Goal: Complete application form

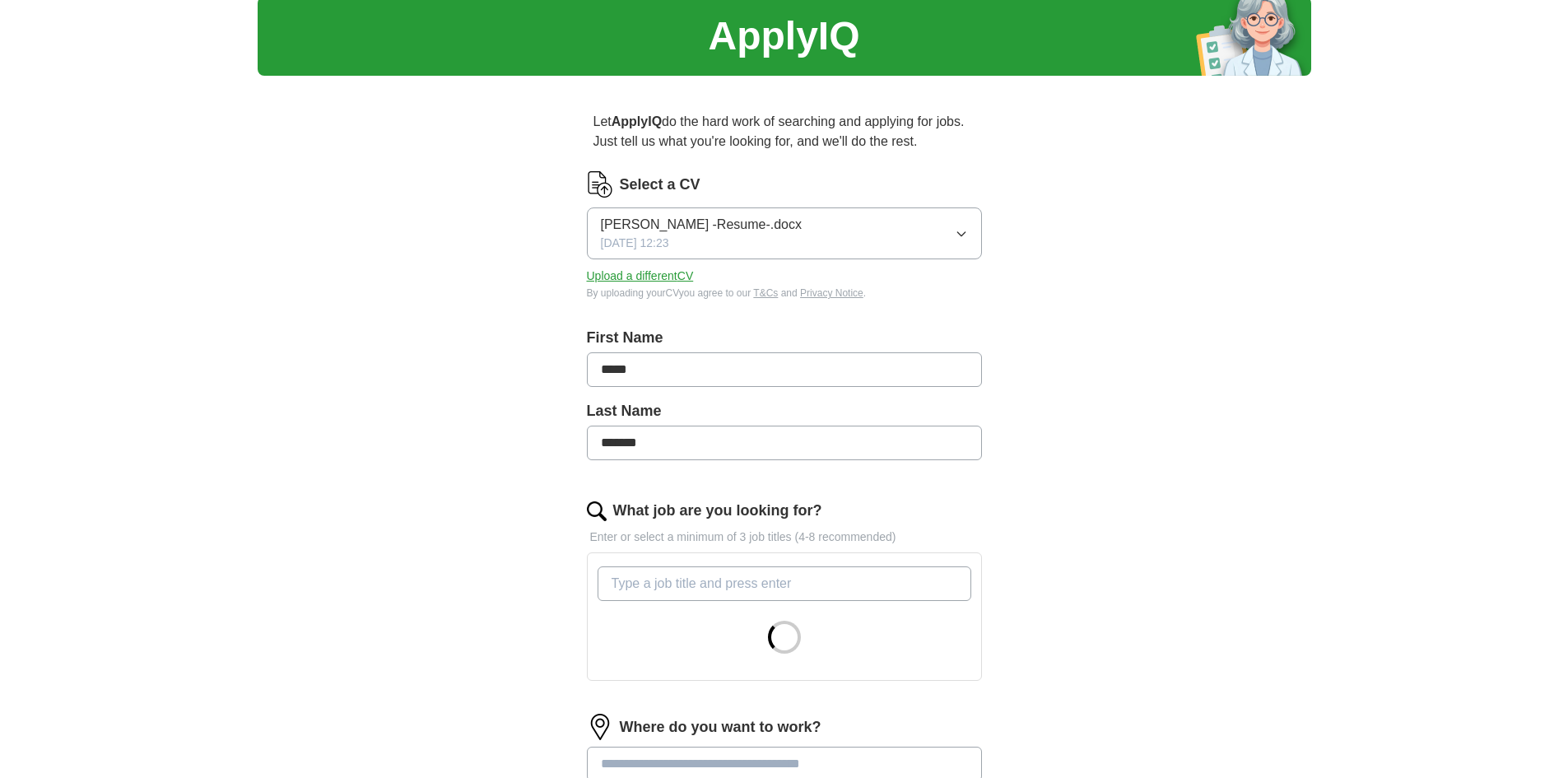
scroll to position [165, 0]
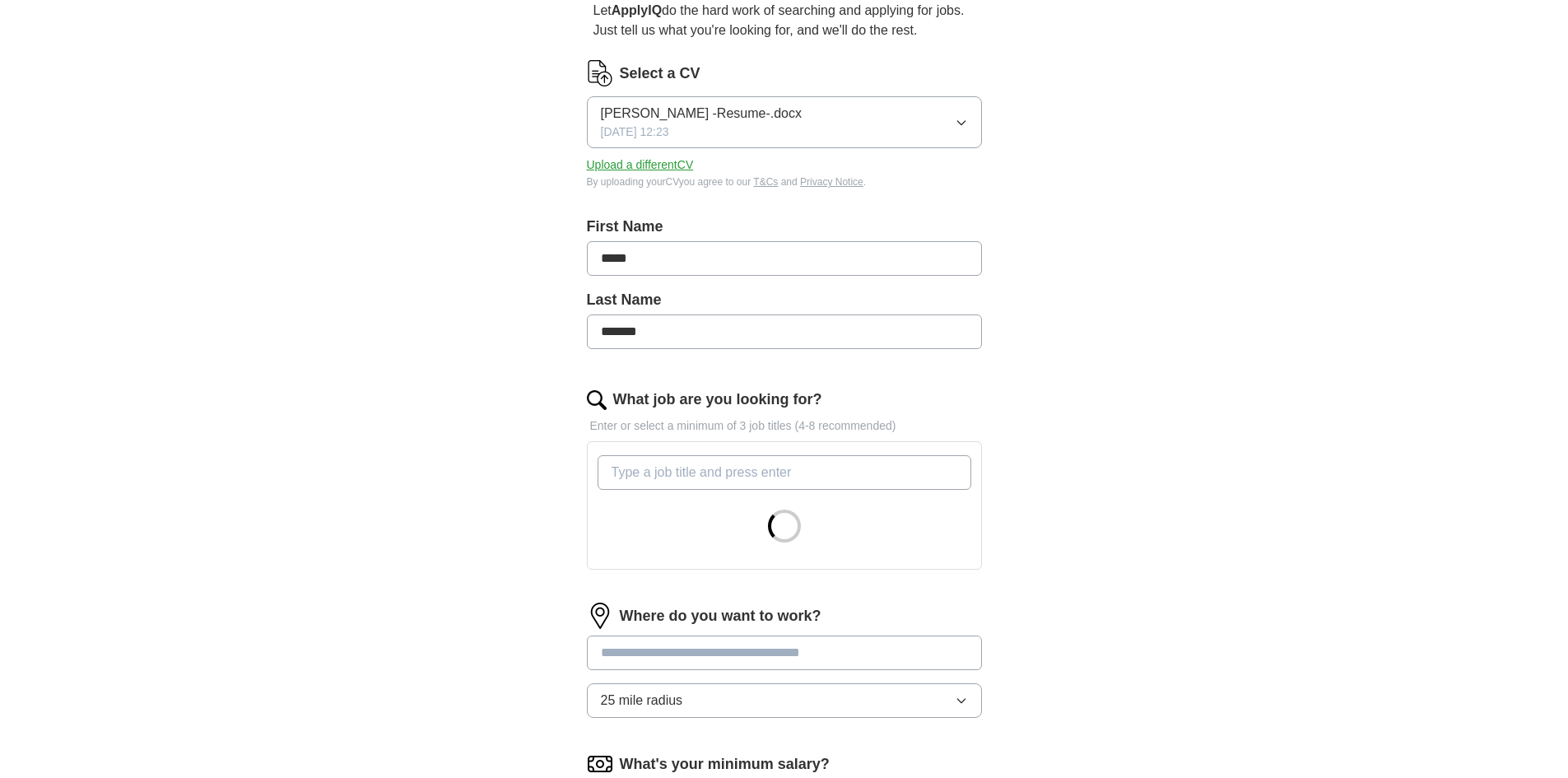
click at [696, 472] on input "What job are you looking for?" at bounding box center [785, 472] width 374 height 34
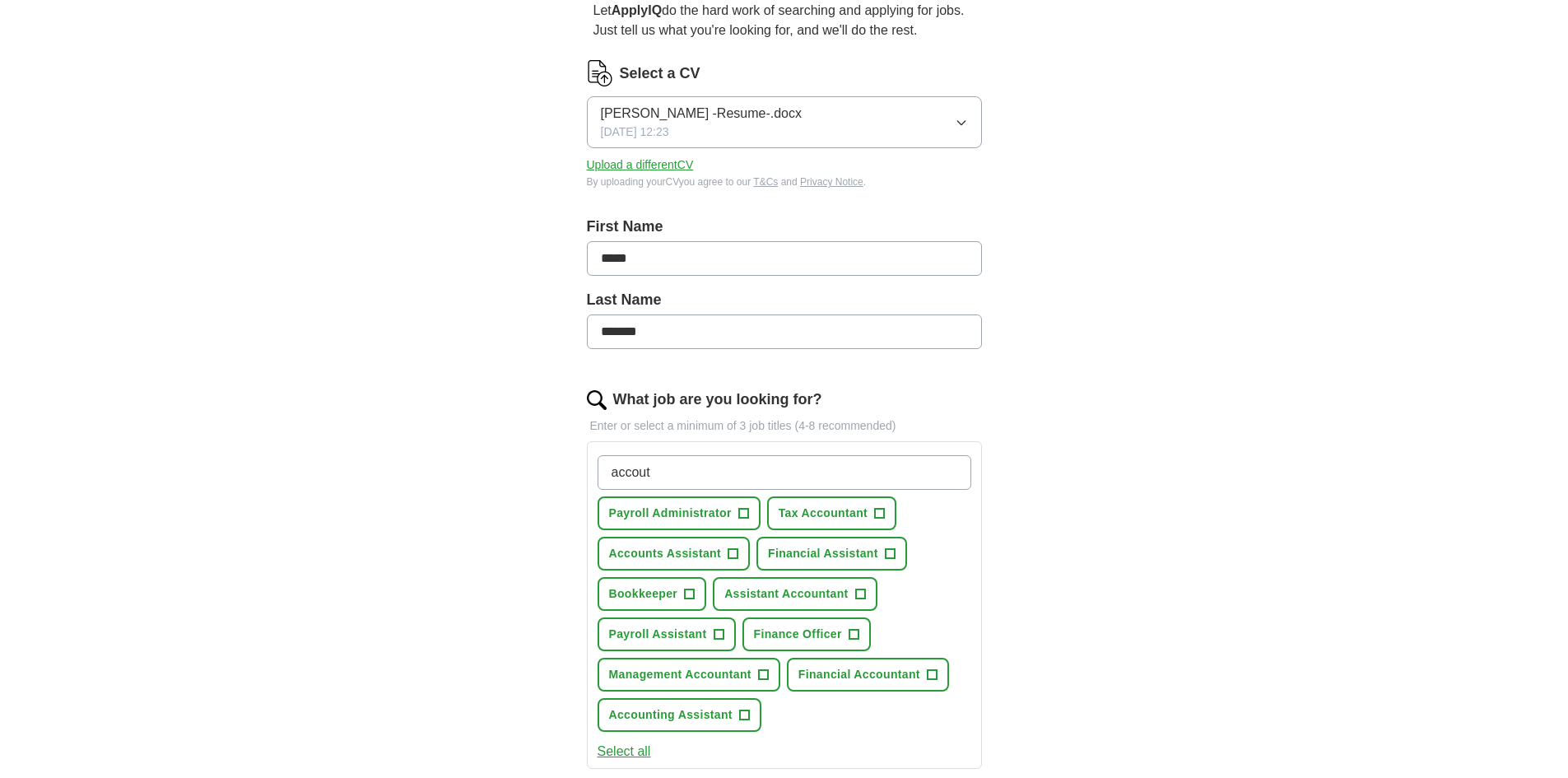
type input "accout"
click at [739, 514] on span "+" at bounding box center [743, 513] width 10 height 13
click at [848, 512] on span "Tax Accountant" at bounding box center [823, 513] width 89 height 18
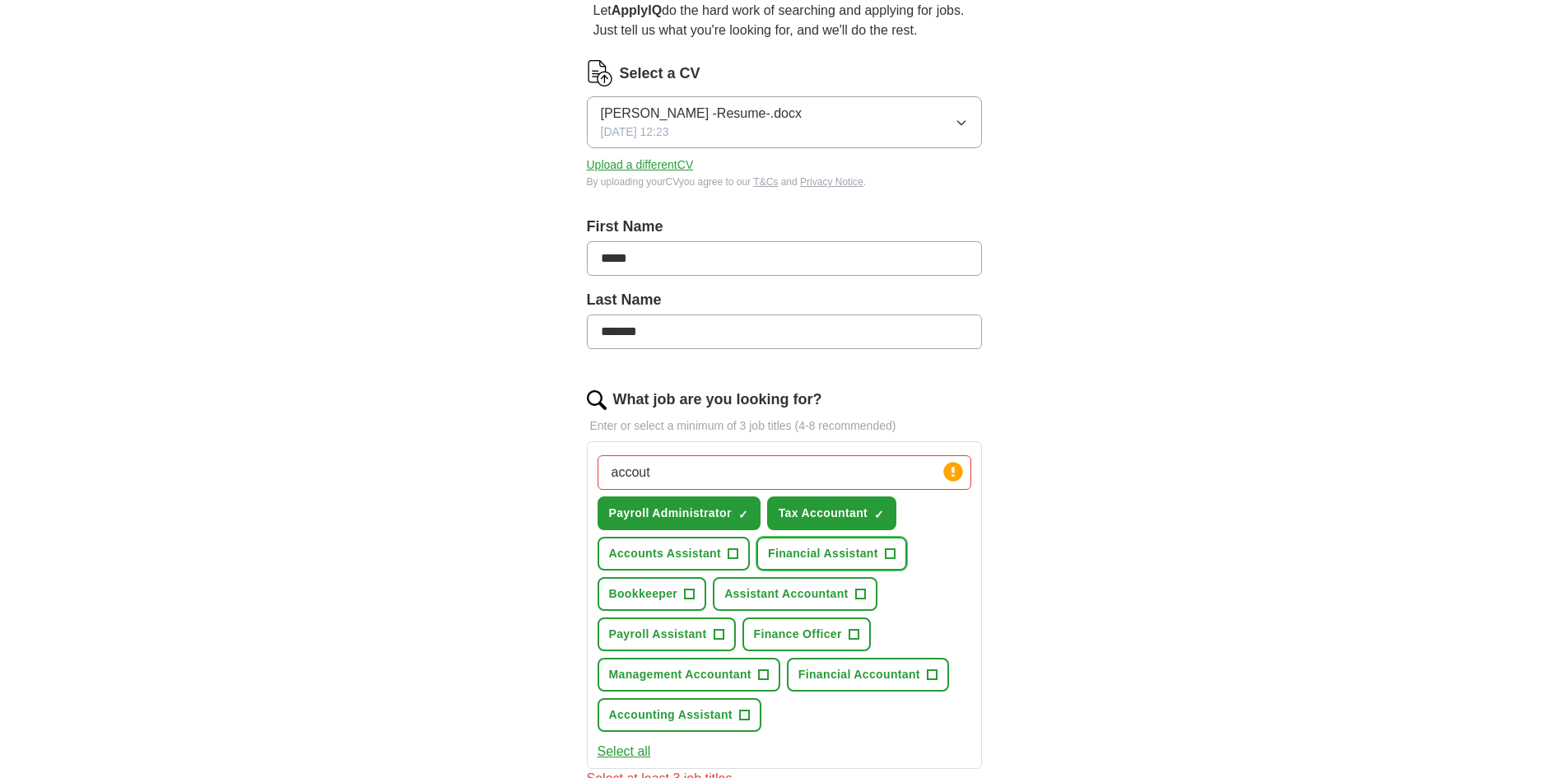
click at [884, 550] on button "Financial Assistant +" at bounding box center [832, 554] width 151 height 34
click at [728, 548] on span "+" at bounding box center [732, 554] width 10 height 13
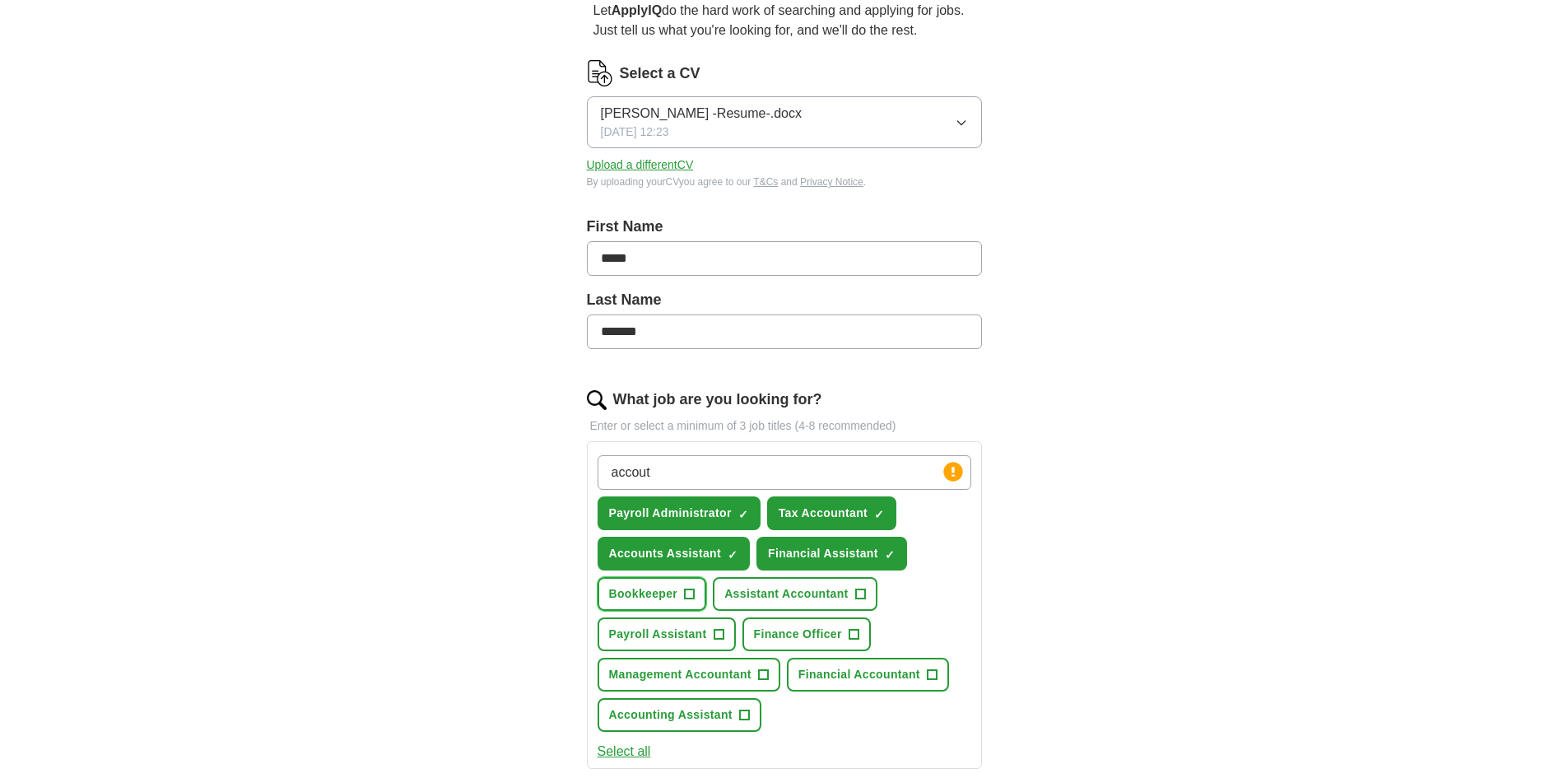
click at [693, 590] on span "+" at bounding box center [690, 595] width 10 height 13
click at [780, 601] on span "Assistant Accountant" at bounding box center [786, 595] width 123 height 18
click at [711, 634] on button "Payroll Assistant +" at bounding box center [667, 634] width 138 height 34
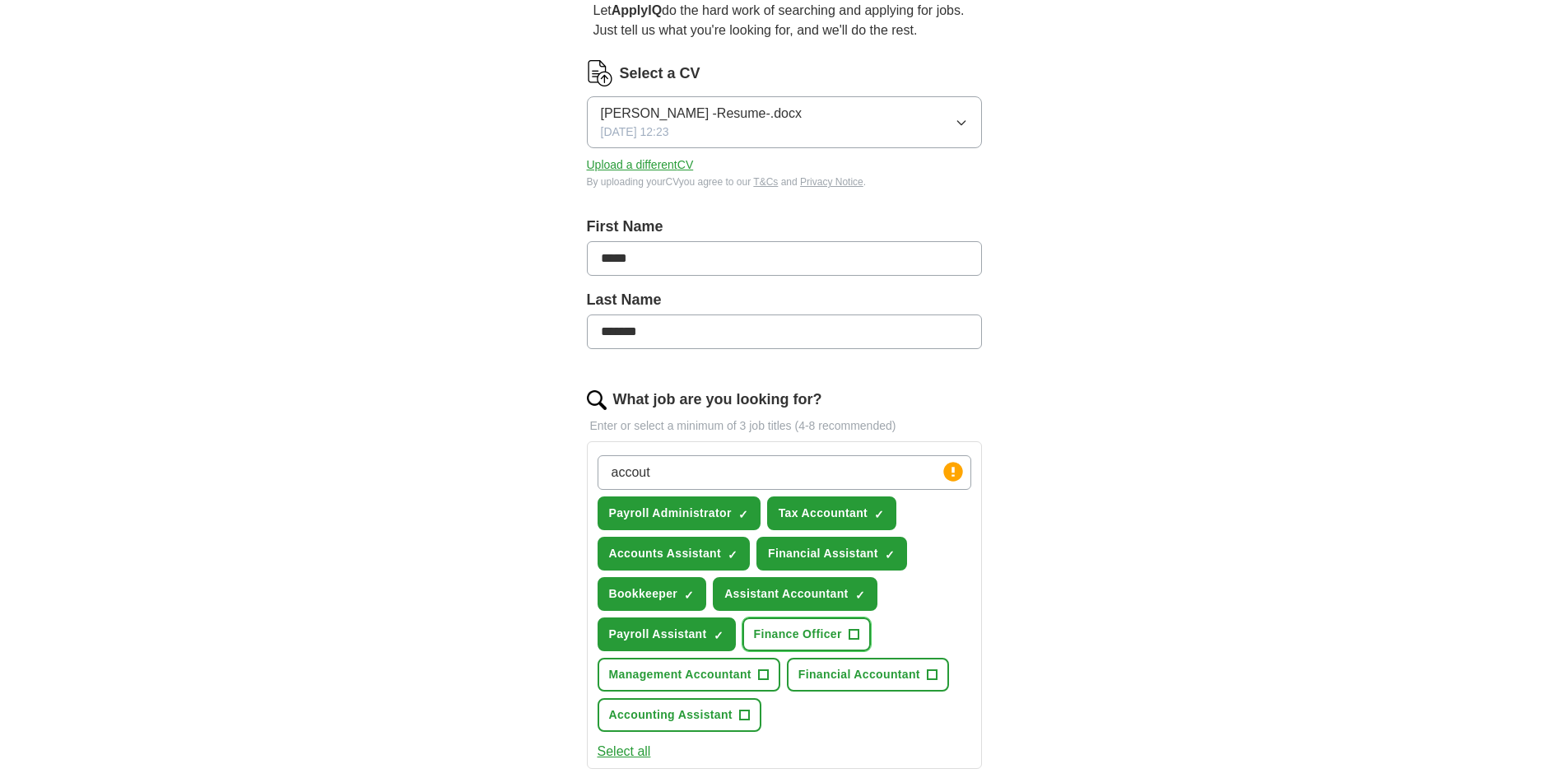
click at [825, 640] on span "Finance Officer" at bounding box center [798, 634] width 88 height 18
click at [720, 679] on span "Management Accountant" at bounding box center [680, 675] width 142 height 18
click at [864, 680] on span "Financial Accountant" at bounding box center [859, 675] width 122 height 18
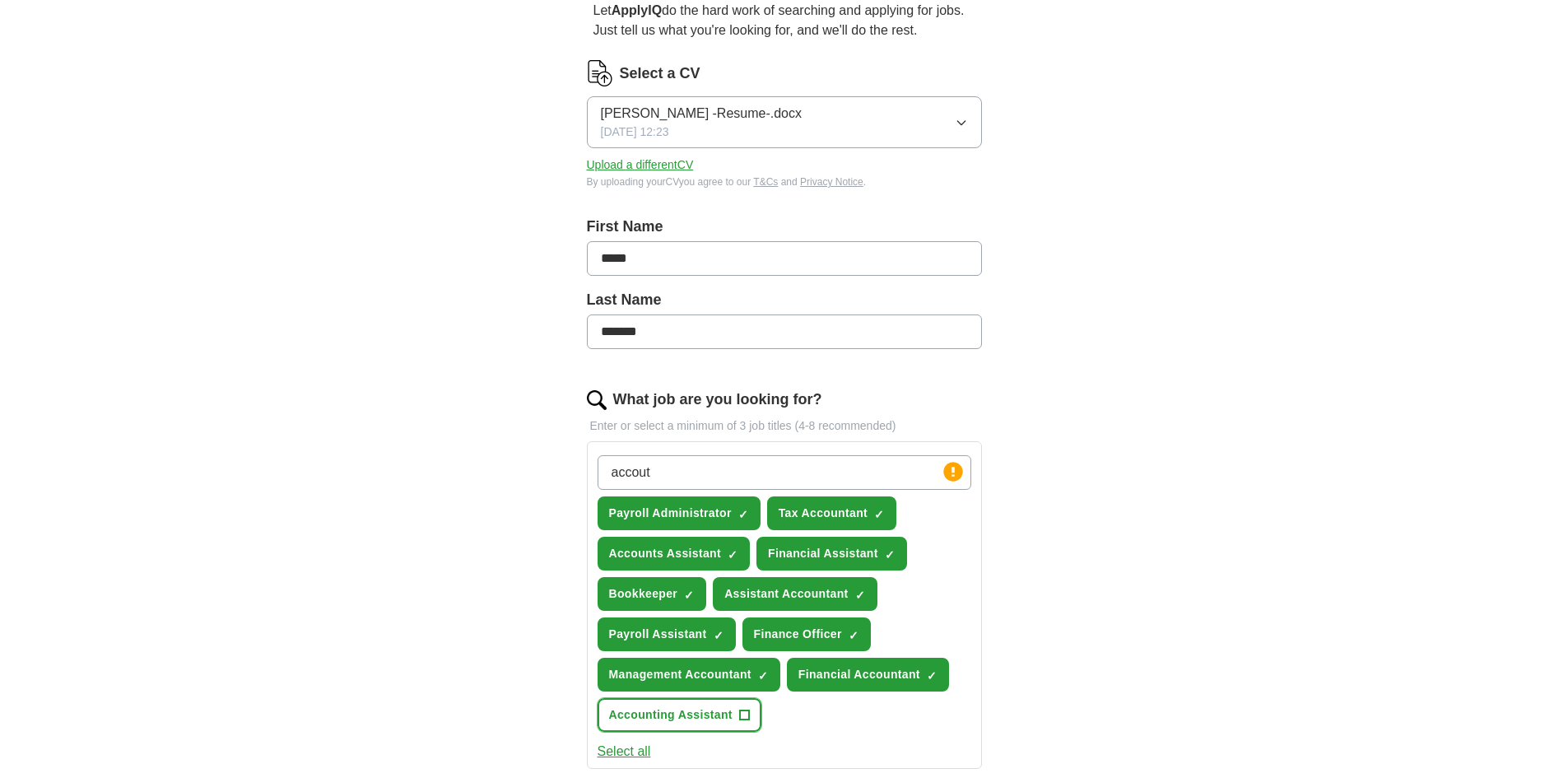
click at [704, 712] on span "Accounting Assistant" at bounding box center [671, 715] width 123 height 18
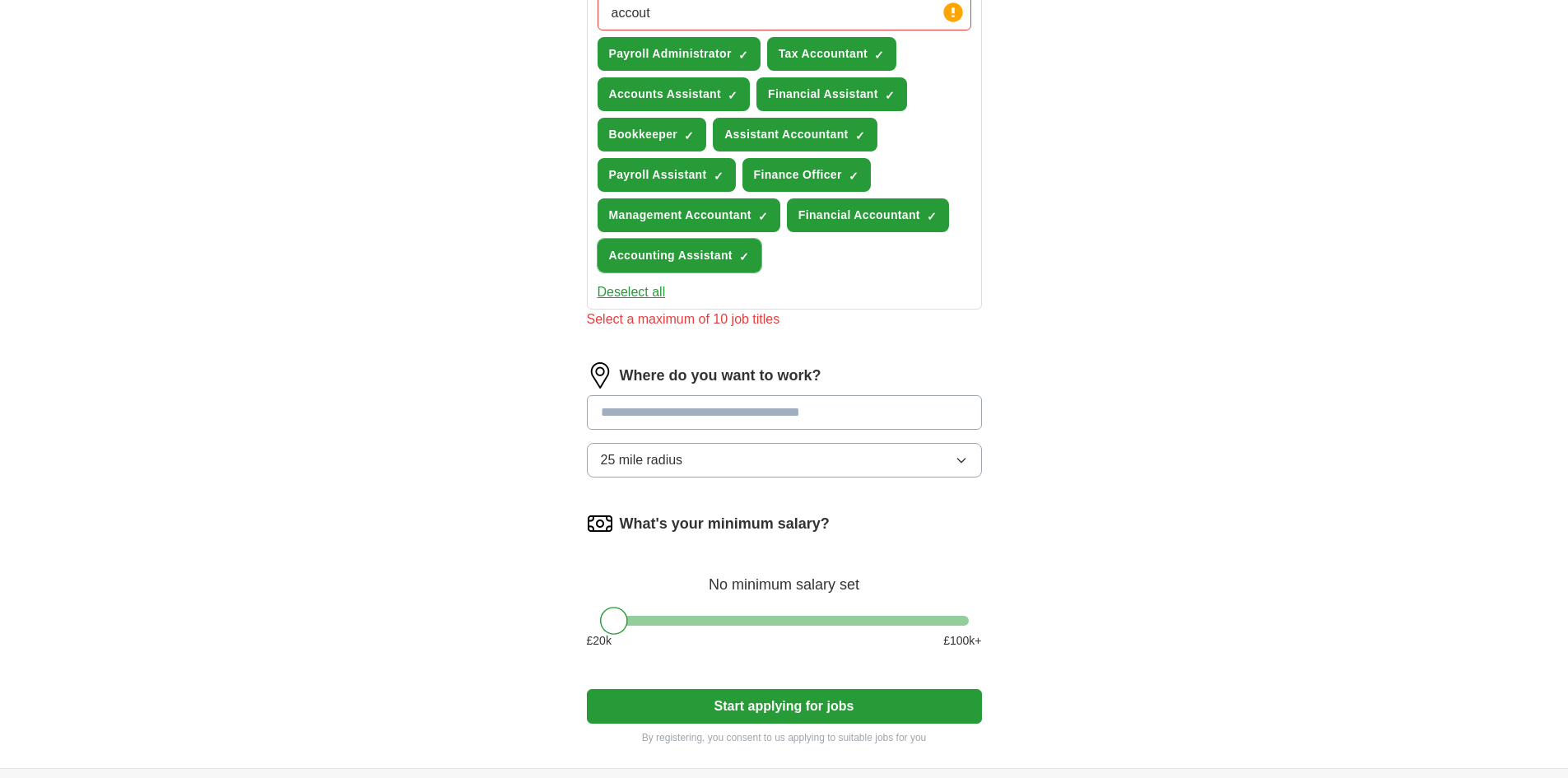
scroll to position [741, 0]
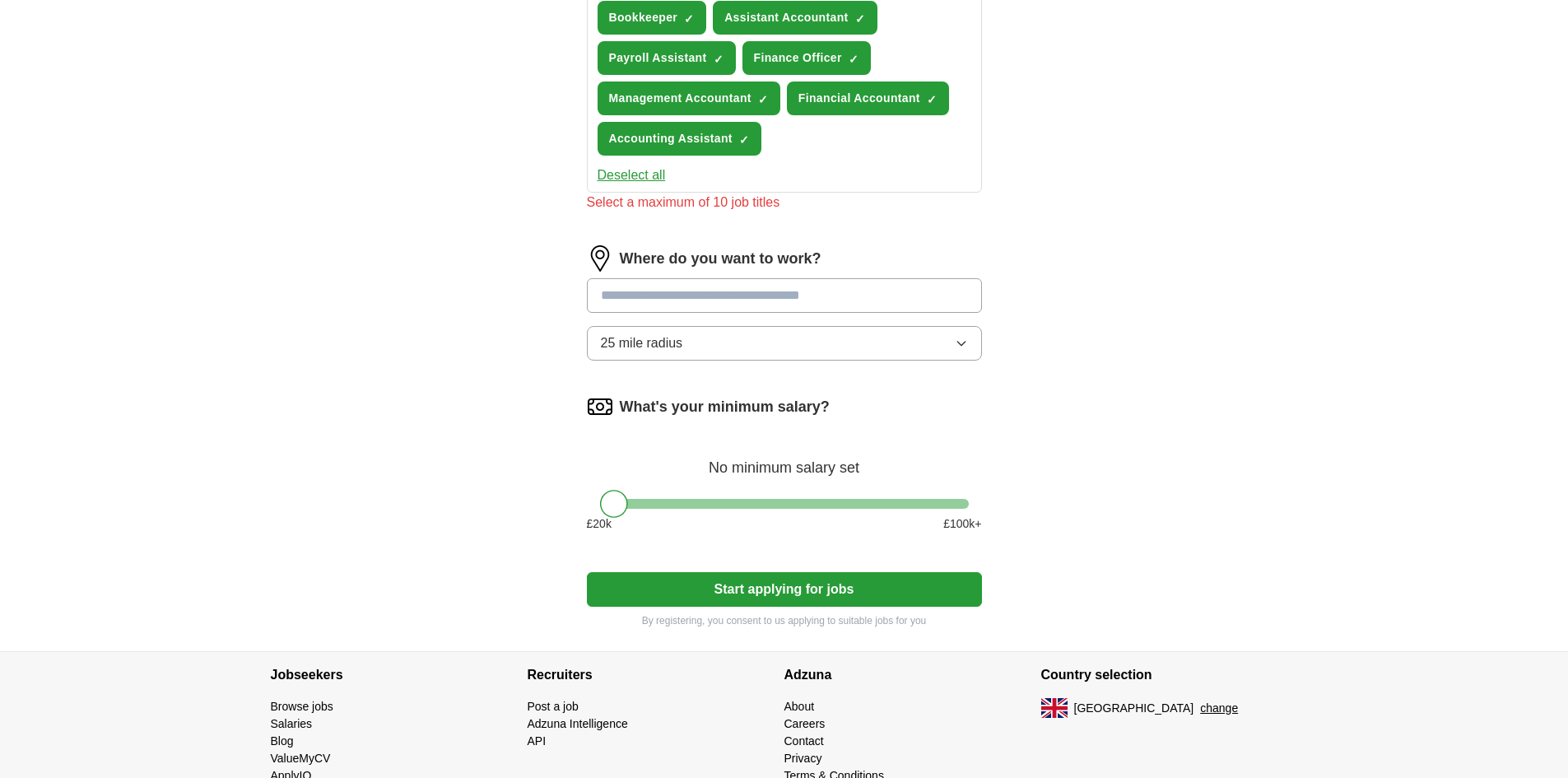
click at [711, 347] on button "25 mile radius" at bounding box center [785, 343] width 395 height 34
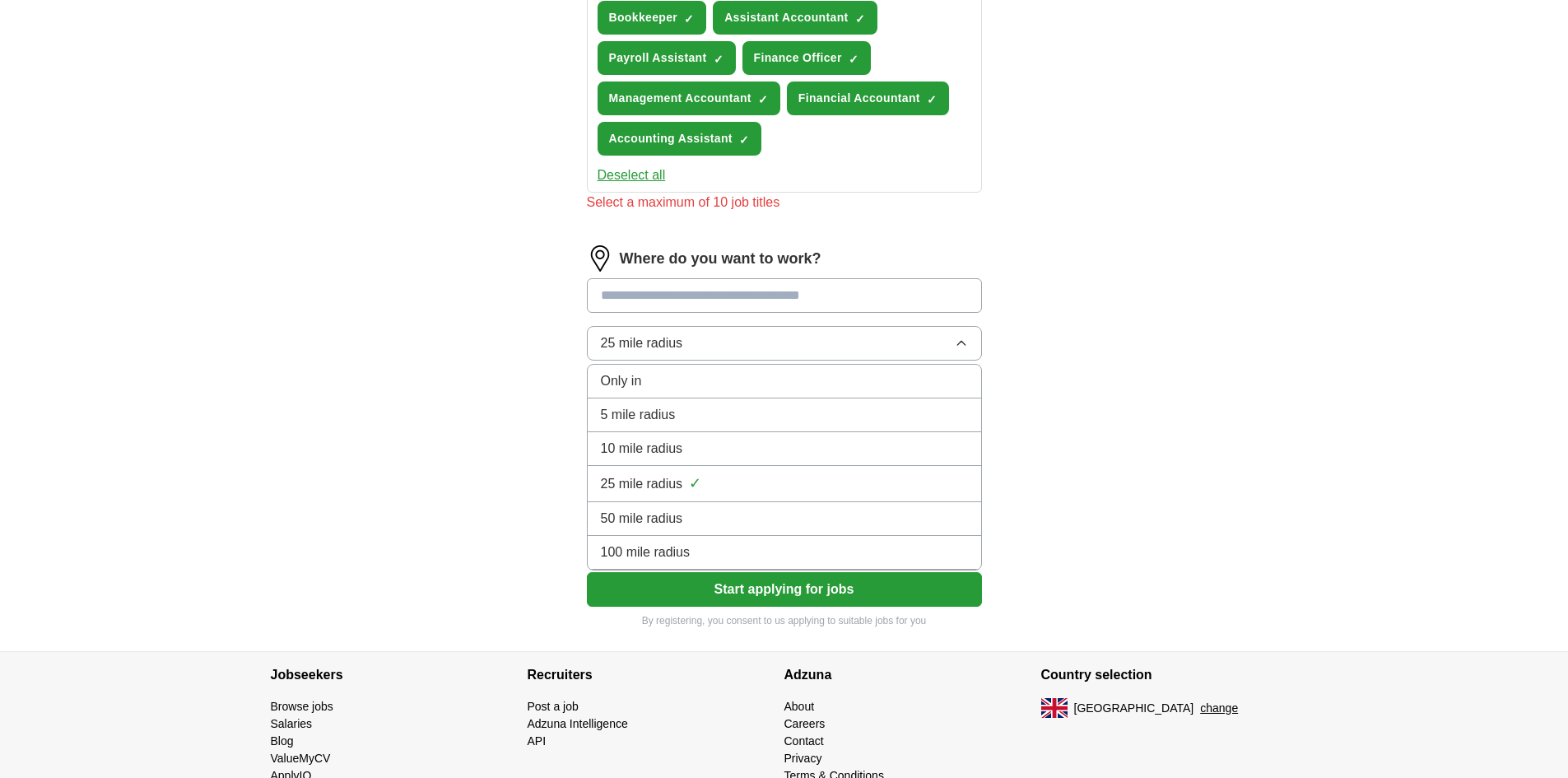
click at [659, 444] on span "10 mile radius" at bounding box center [641, 449] width 82 height 19
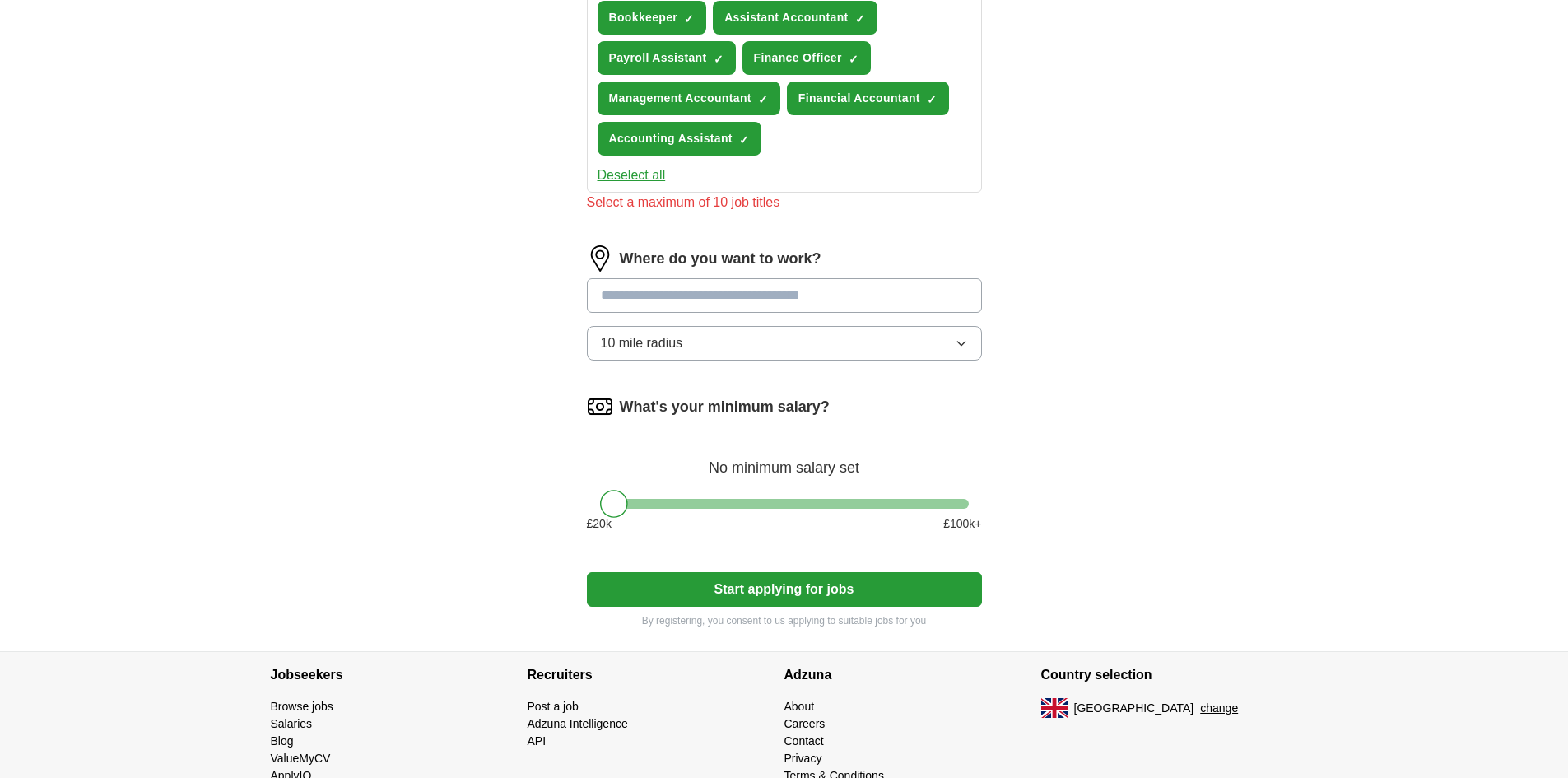
click at [687, 289] on input at bounding box center [785, 295] width 395 height 34
click at [669, 294] on input "*******" at bounding box center [785, 295] width 395 height 34
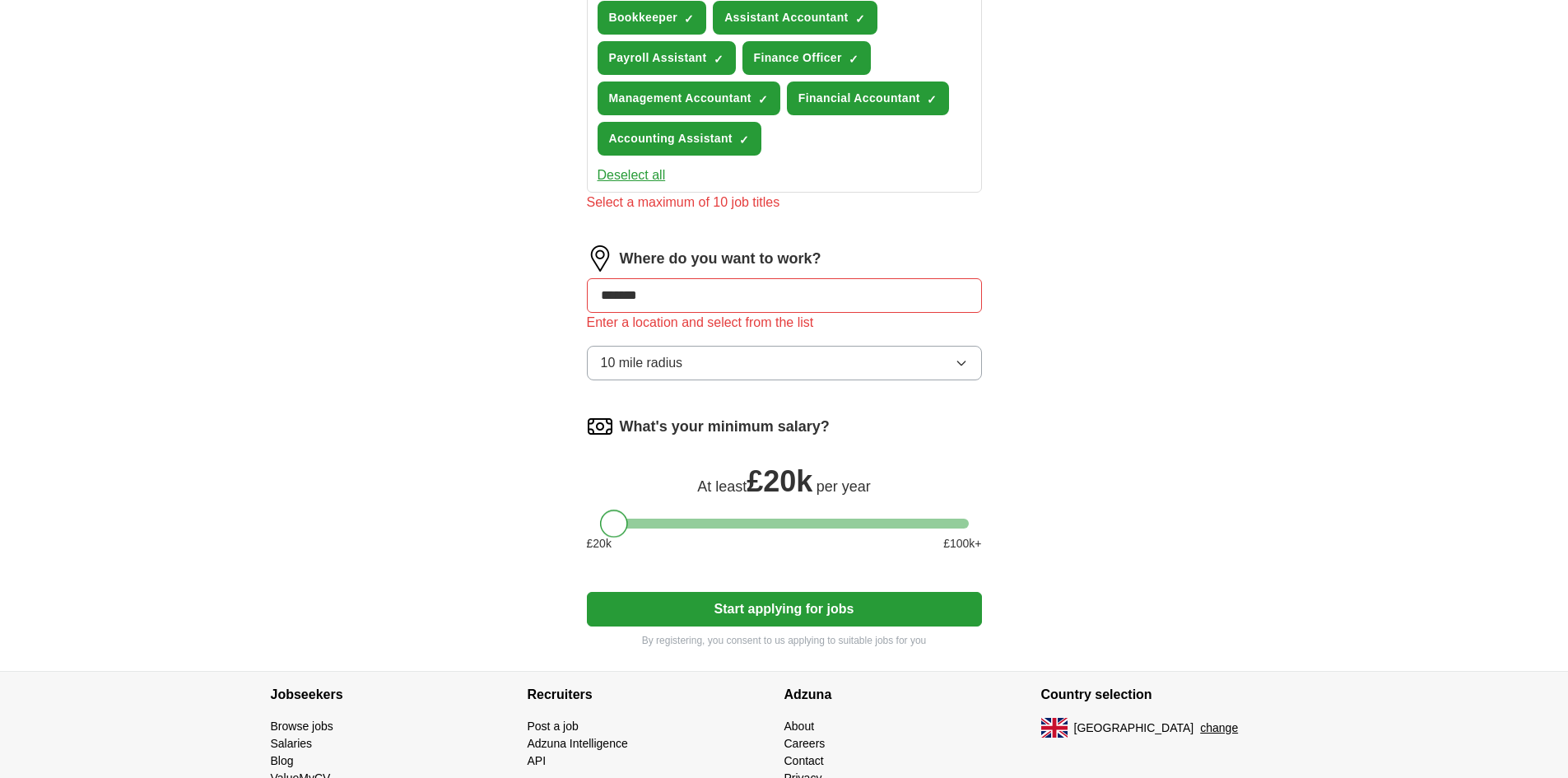
drag, startPoint x: 617, startPoint y: 504, endPoint x: 615, endPoint y: 517, distance: 13.2
click at [615, 517] on div at bounding box center [615, 524] width 28 height 28
click at [757, 617] on button "Start applying for jobs" at bounding box center [785, 609] width 395 height 34
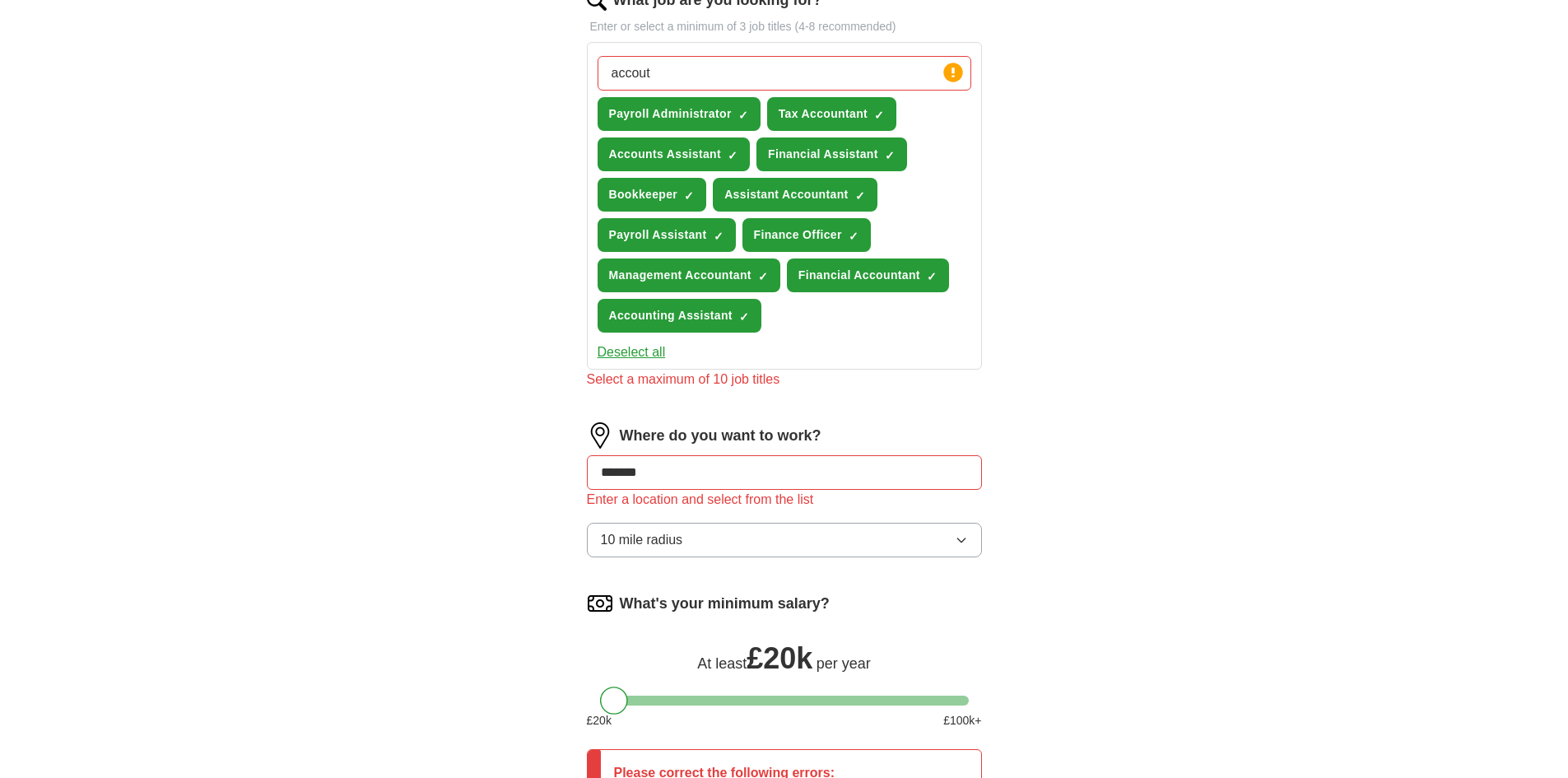
scroll to position [494, 0]
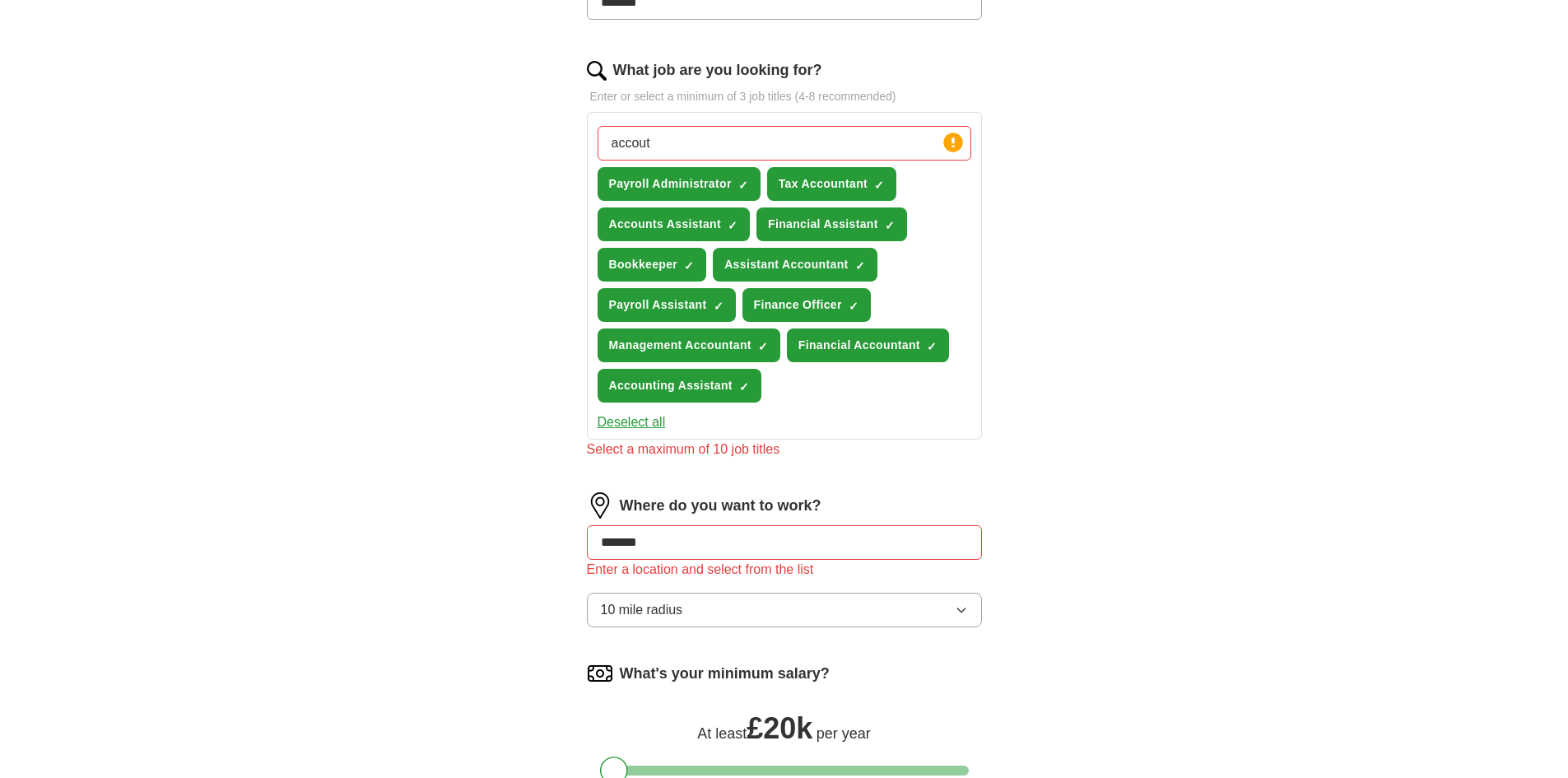
click at [689, 148] on input "accout" at bounding box center [785, 143] width 374 height 34
drag, startPoint x: 662, startPoint y: 540, endPoint x: 526, endPoint y: 538, distance: 136.0
click at [526, 538] on div "Let ApplyIQ do the hard work of searching and applying for jobs. Just tell us w…" at bounding box center [784, 333] width 526 height 1370
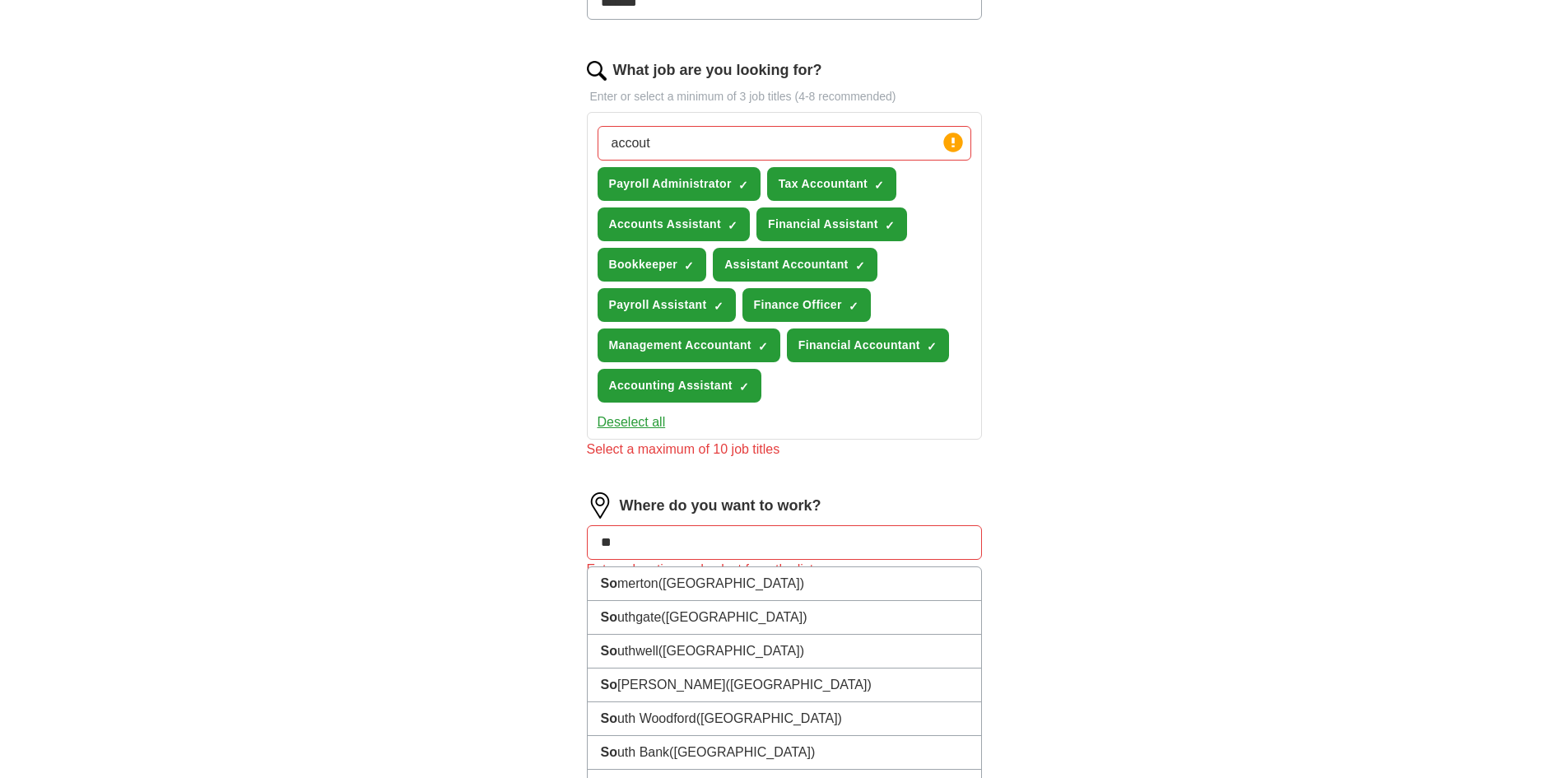
type input "***"
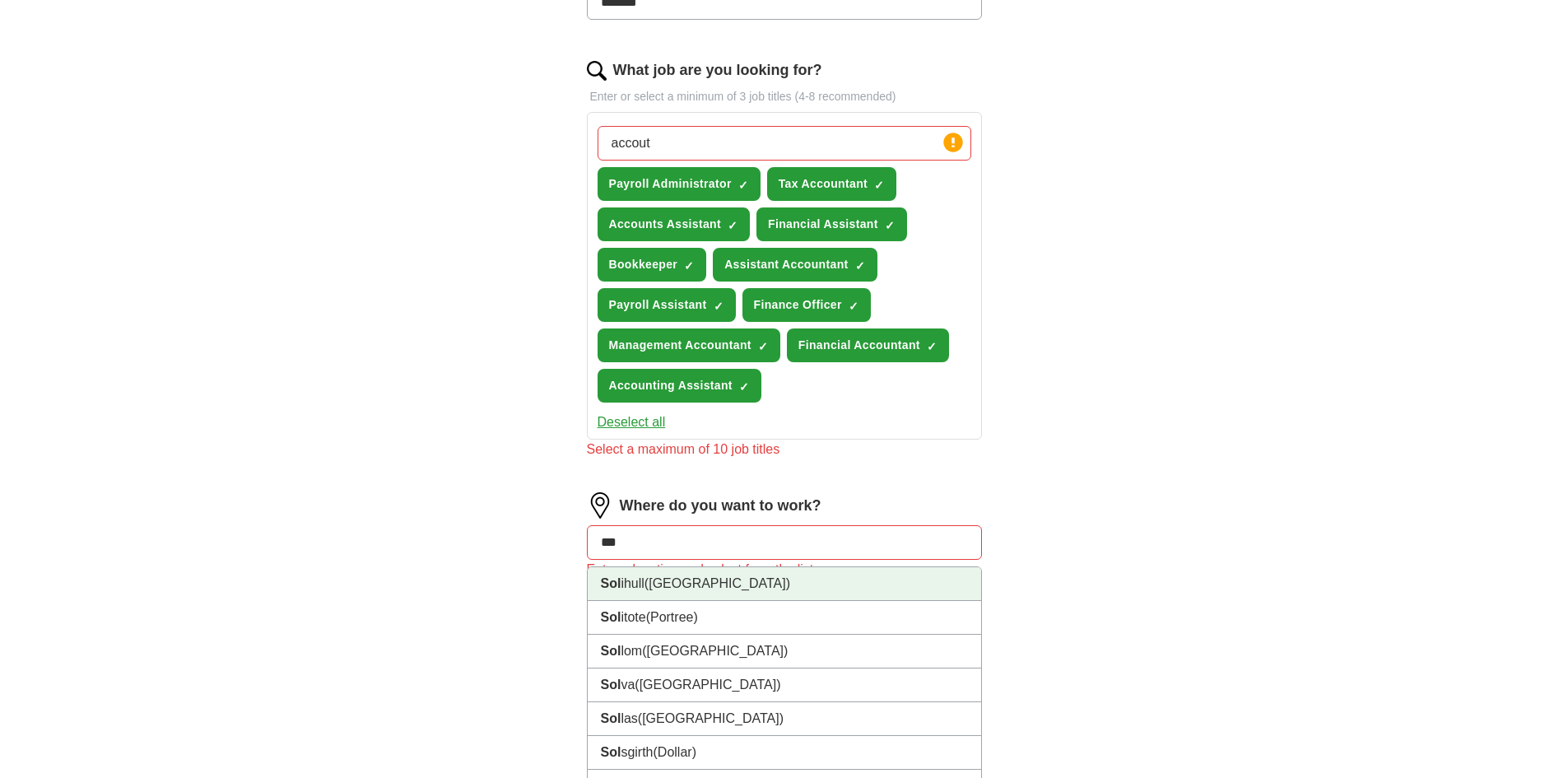
click at [646, 580] on li "Sol ihull ([GEOGRAPHIC_DATA])" at bounding box center [785, 584] width 393 height 34
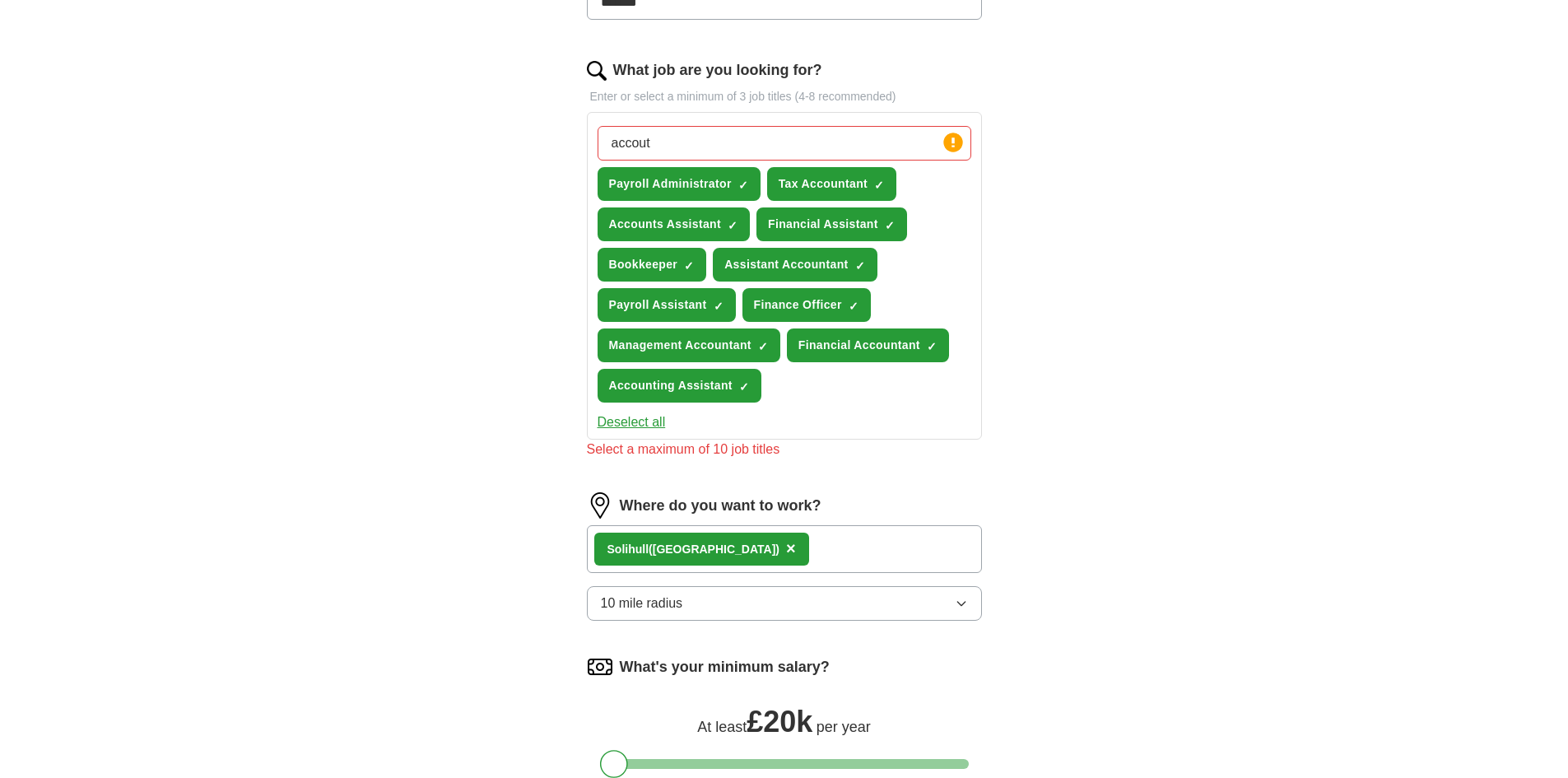
click at [805, 555] on div "Sol ihull ([GEOGRAPHIC_DATA]) ×" at bounding box center [785, 550] width 395 height 48
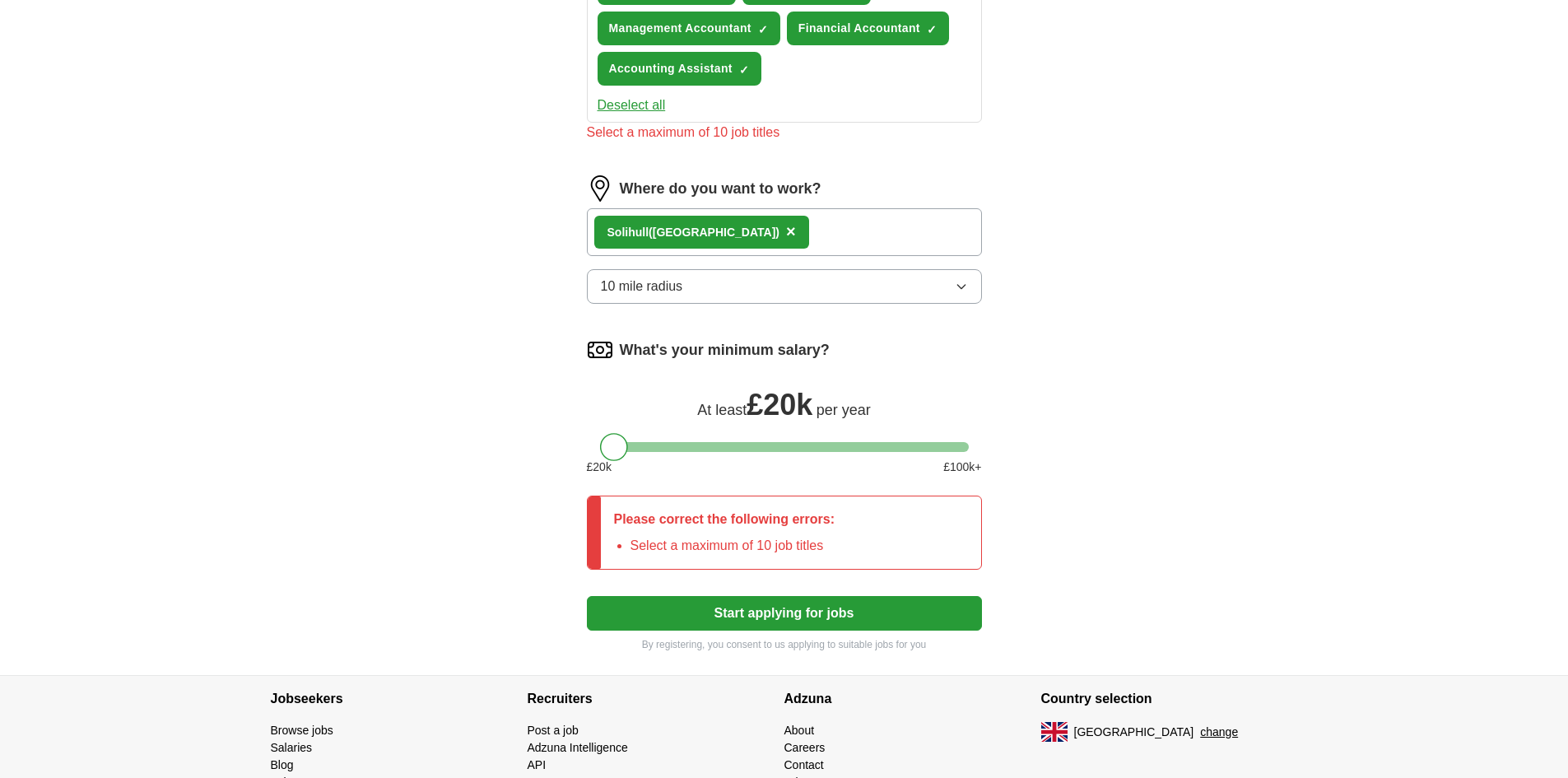
scroll to position [823, 0]
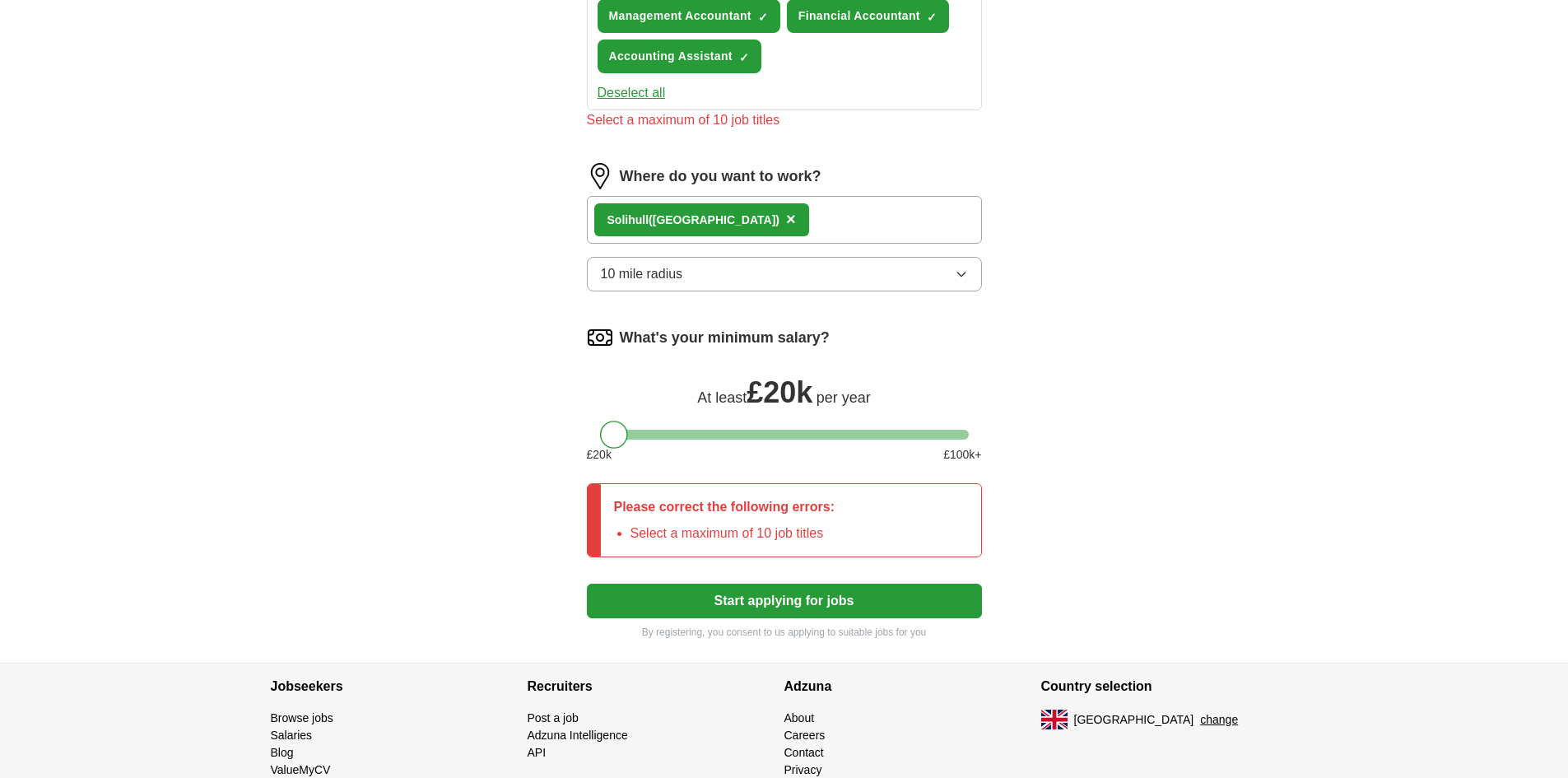
click at [726, 602] on button "Start applying for jobs" at bounding box center [785, 601] width 395 height 34
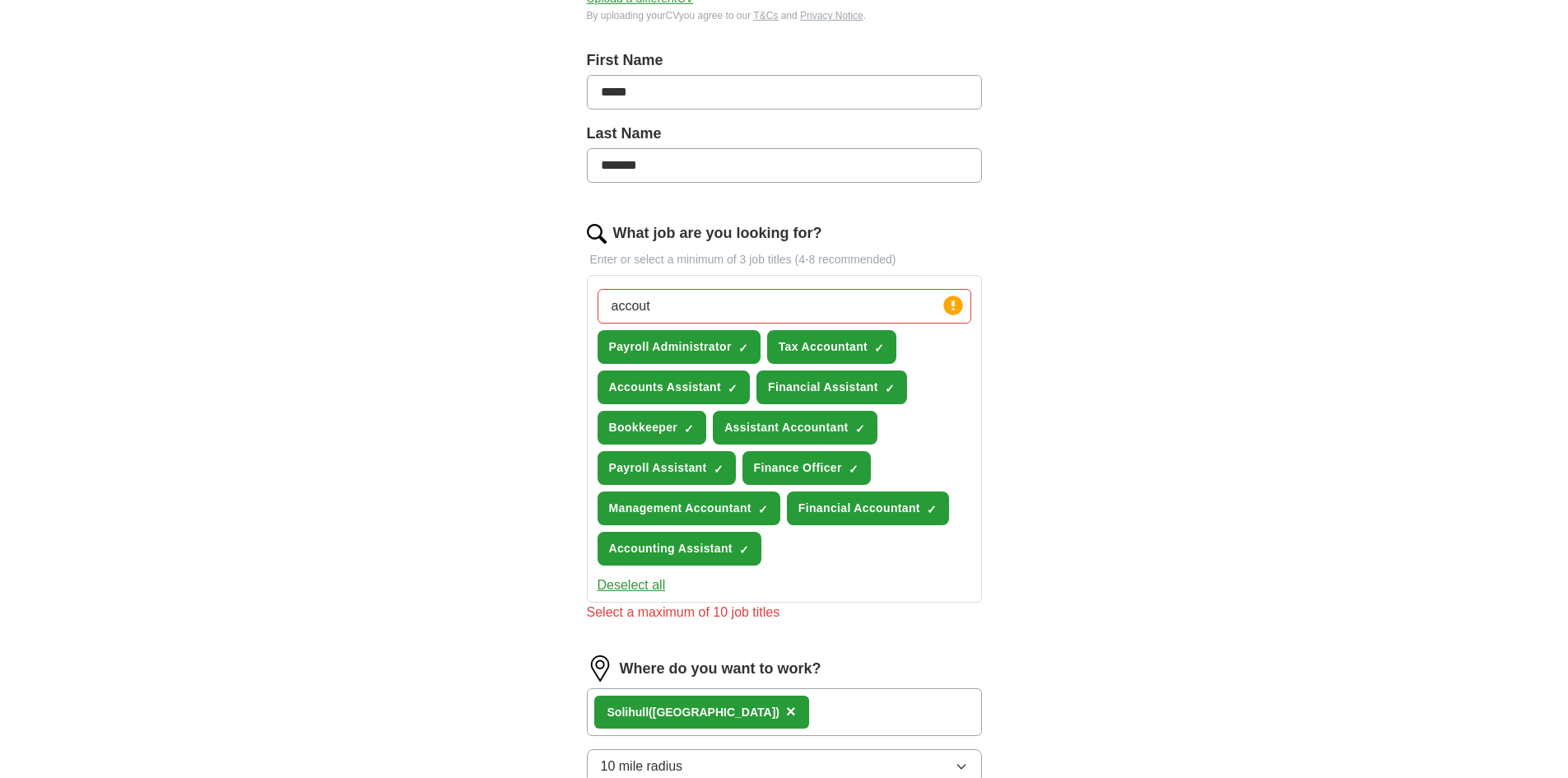
scroll to position [329, 0]
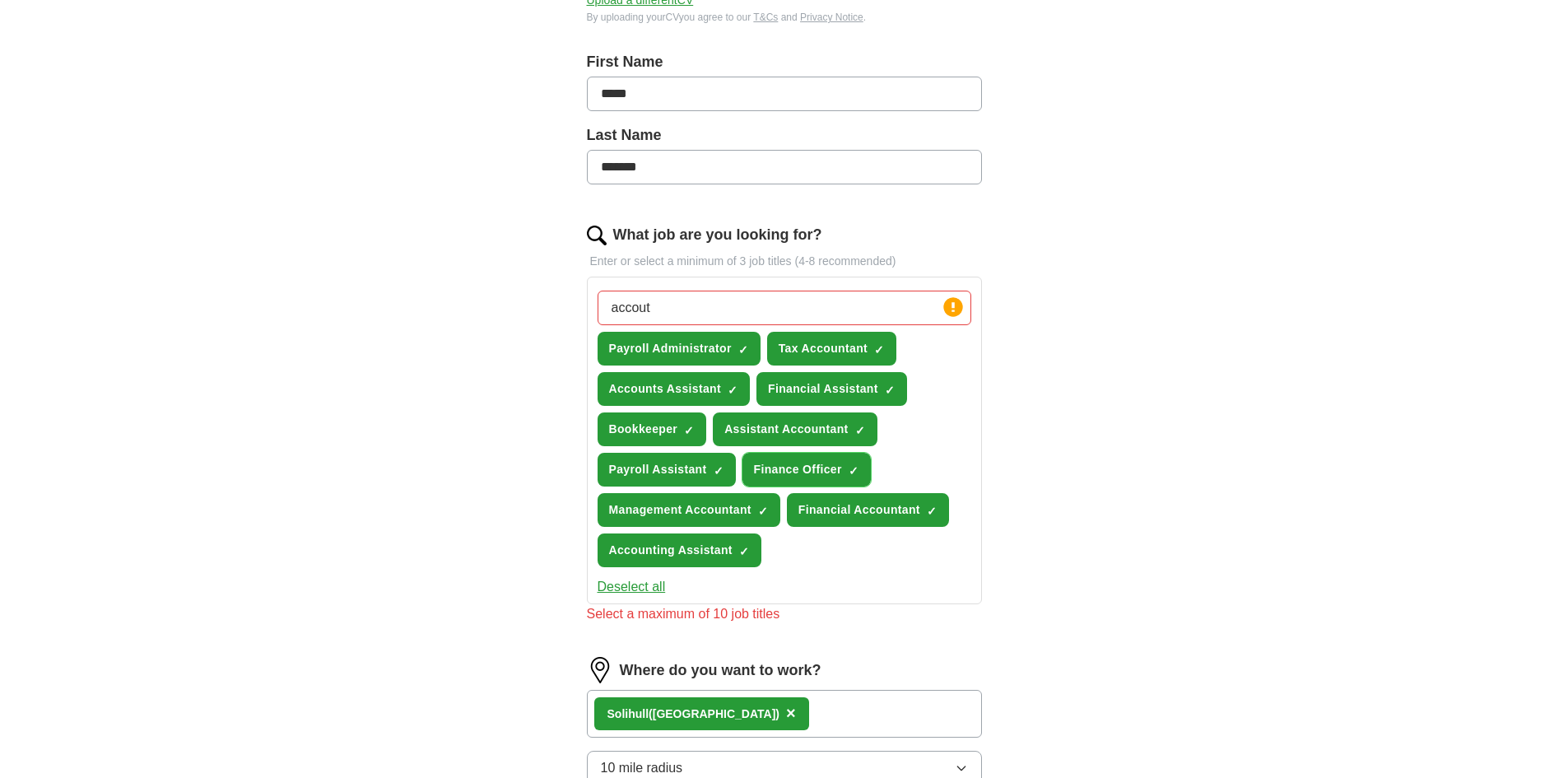
click at [0, 0] on span "×" at bounding box center [0, 0] width 0 height 0
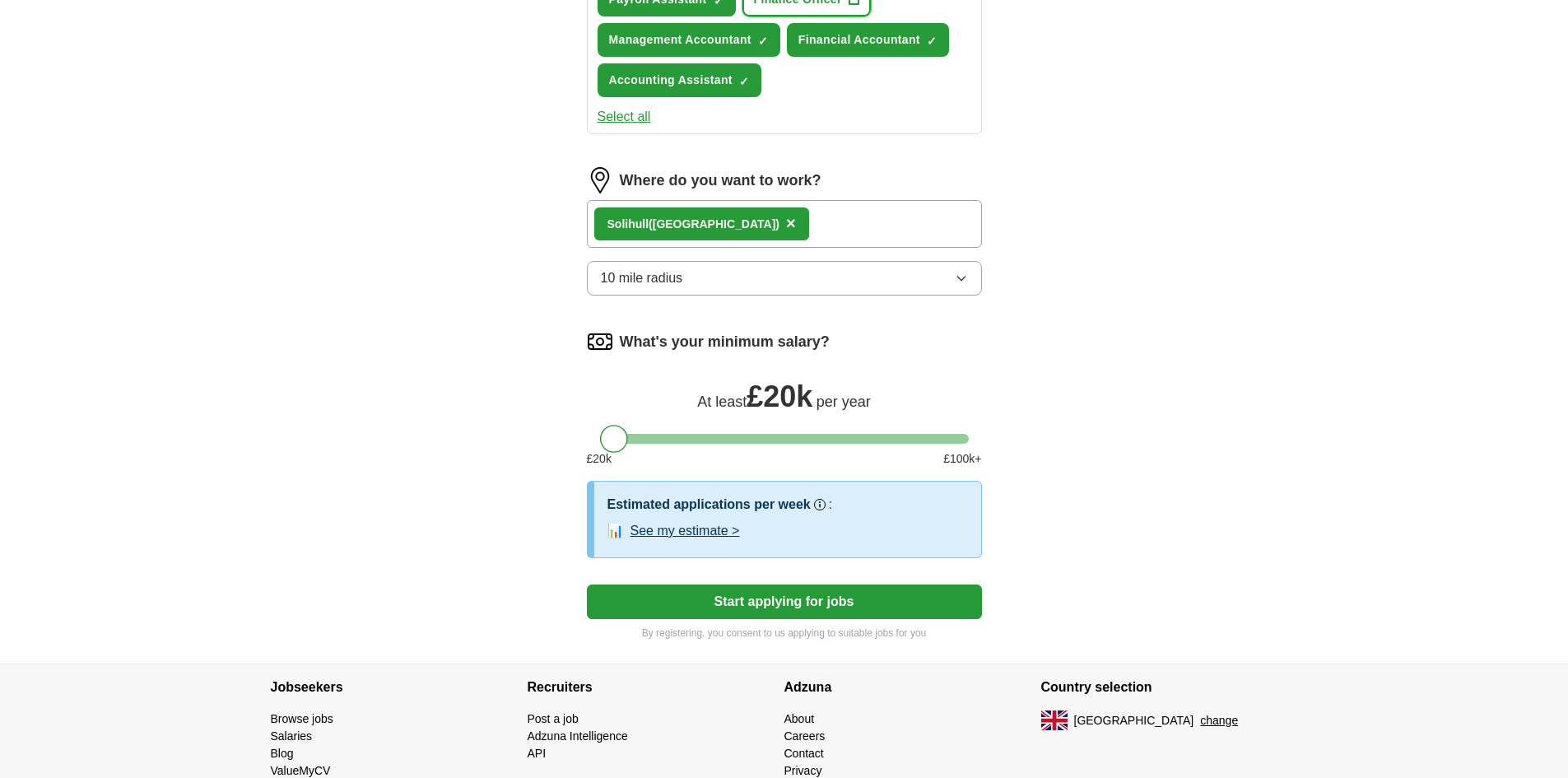
scroll to position [823, 0]
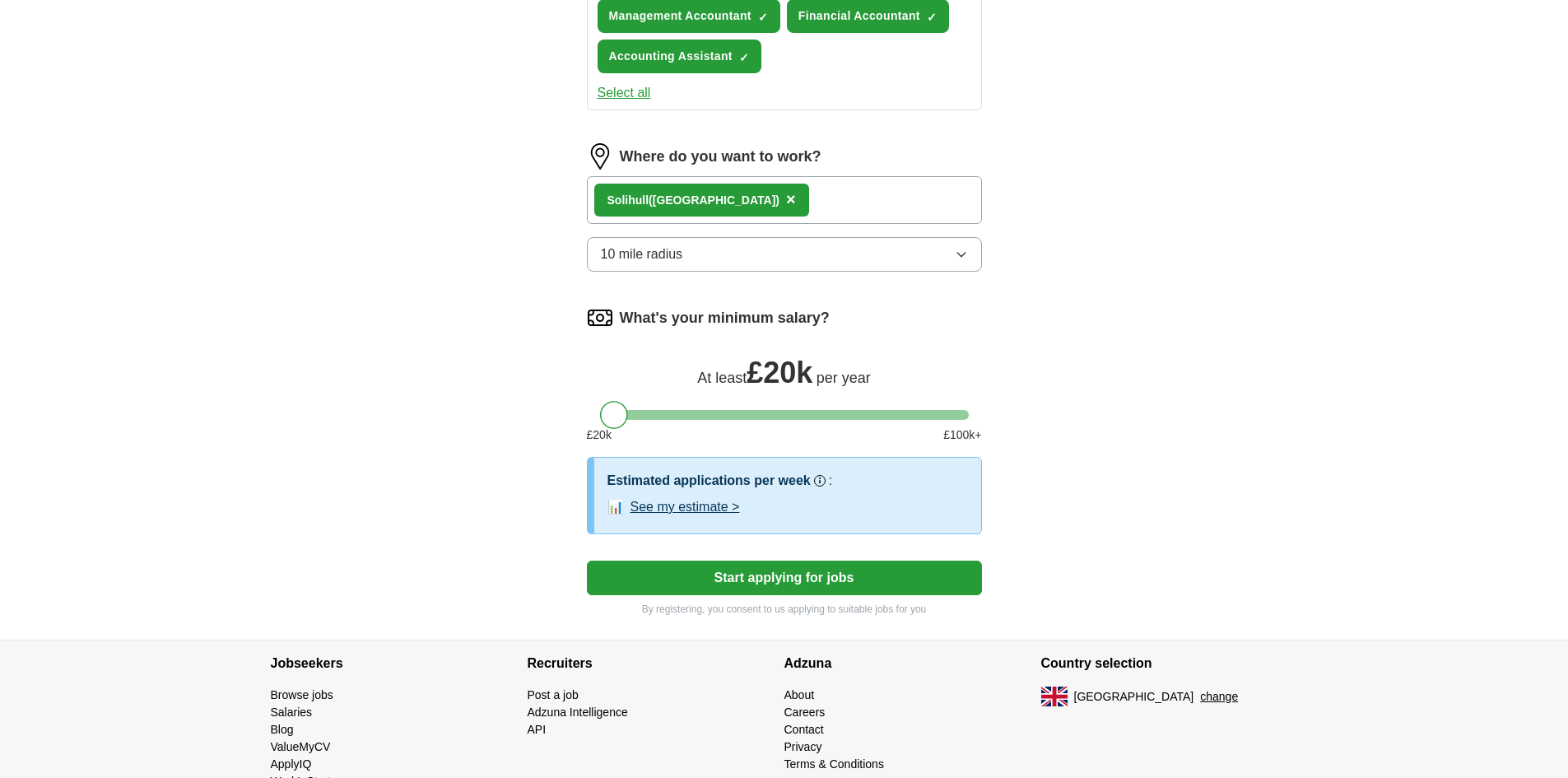
click at [705, 585] on button "Start applying for jobs" at bounding box center [785, 578] width 395 height 34
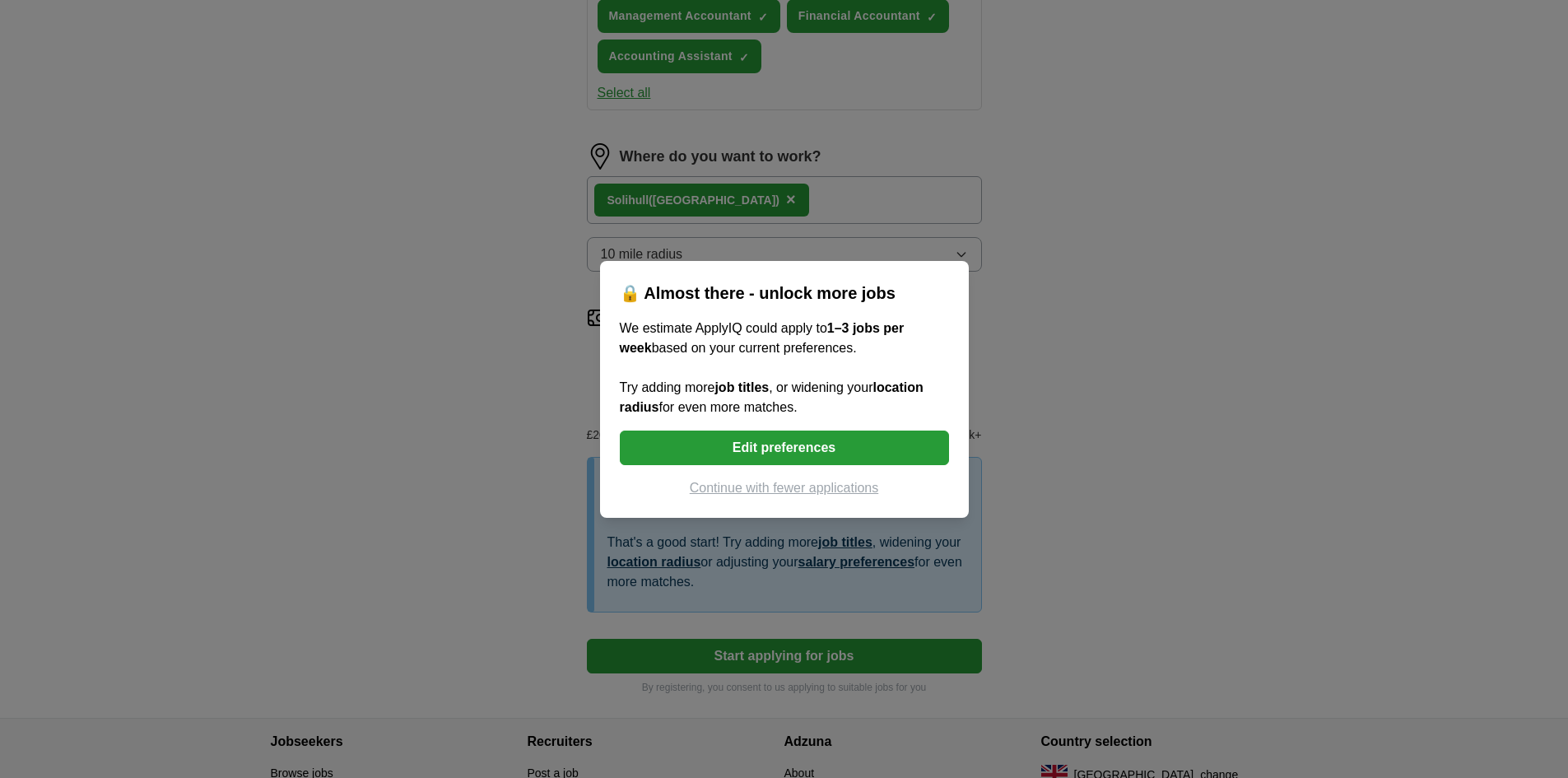
click at [782, 488] on button "Continue with fewer applications" at bounding box center [784, 488] width 329 height 19
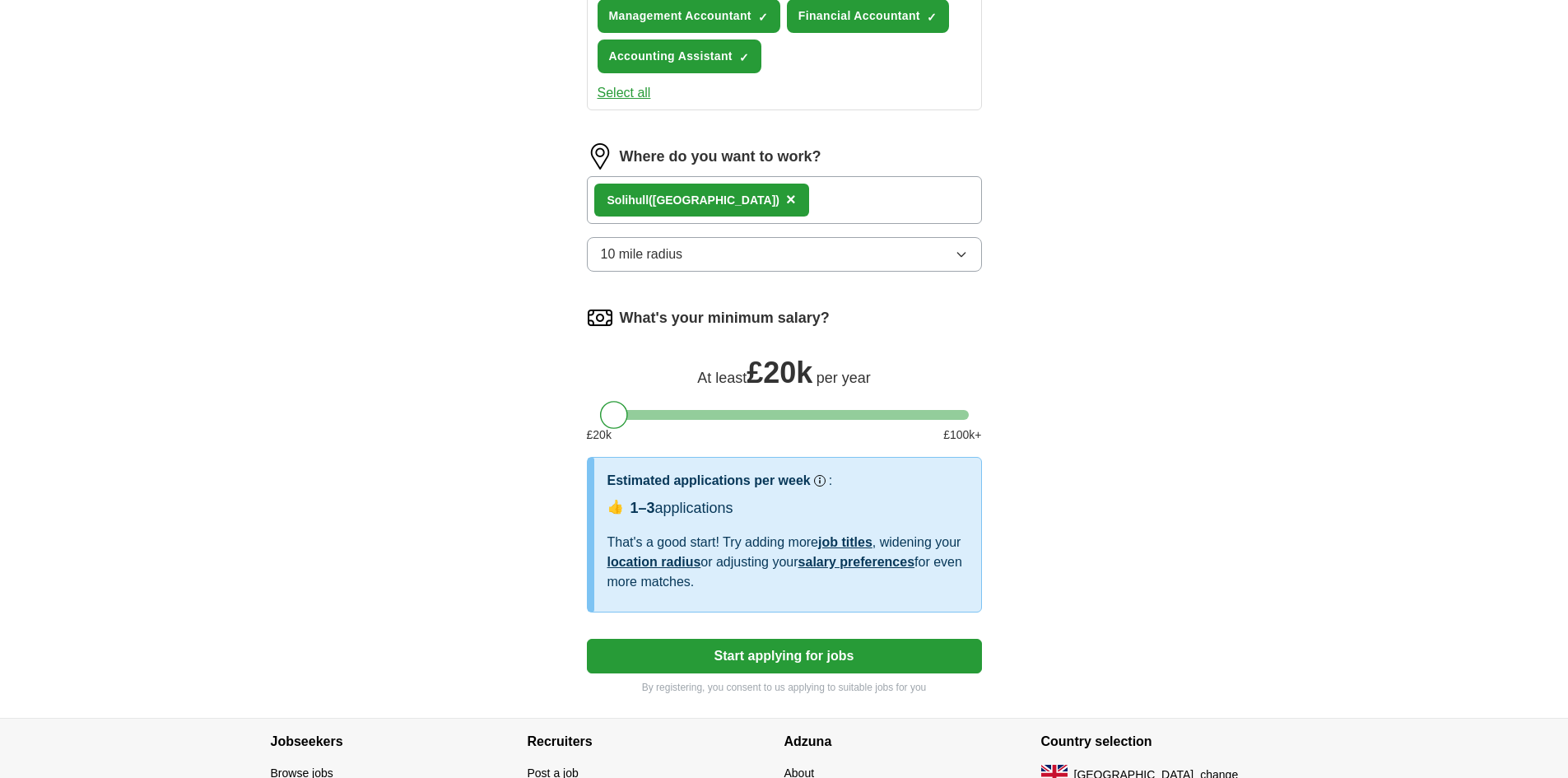
select select "**"
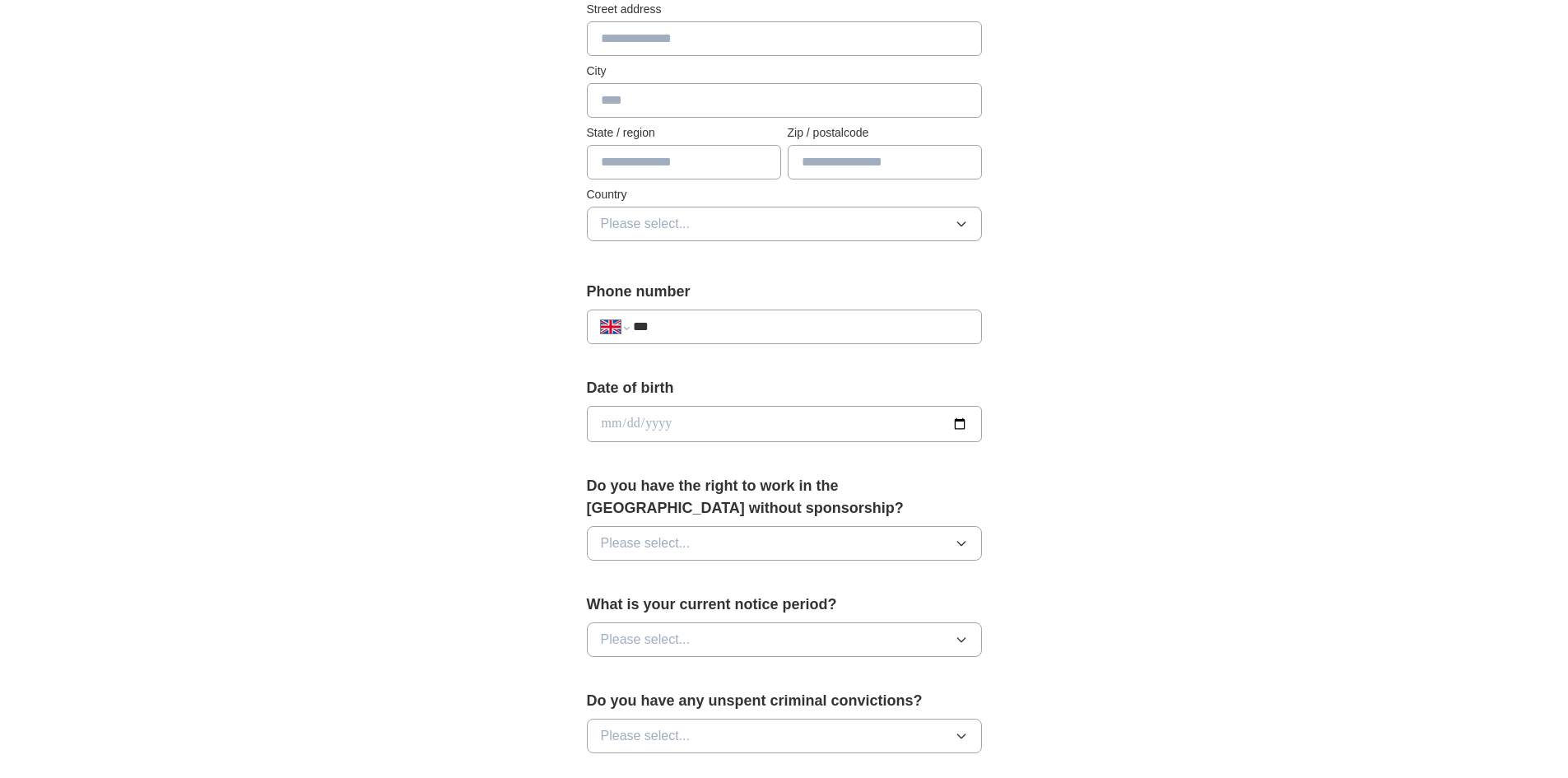
scroll to position [82, 0]
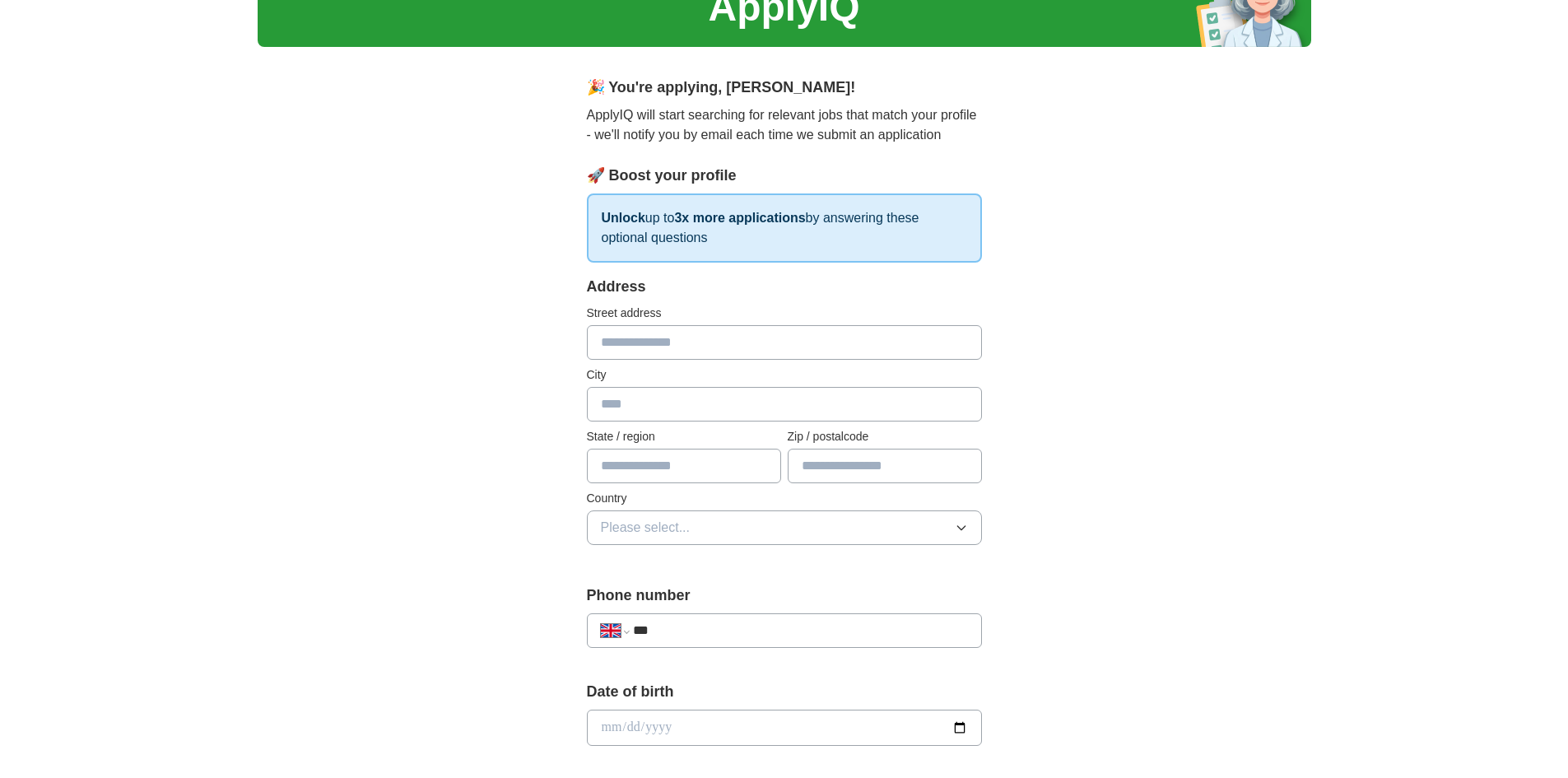
click at [687, 340] on input "text" at bounding box center [785, 342] width 395 height 34
type input "**********"
type input "*******"
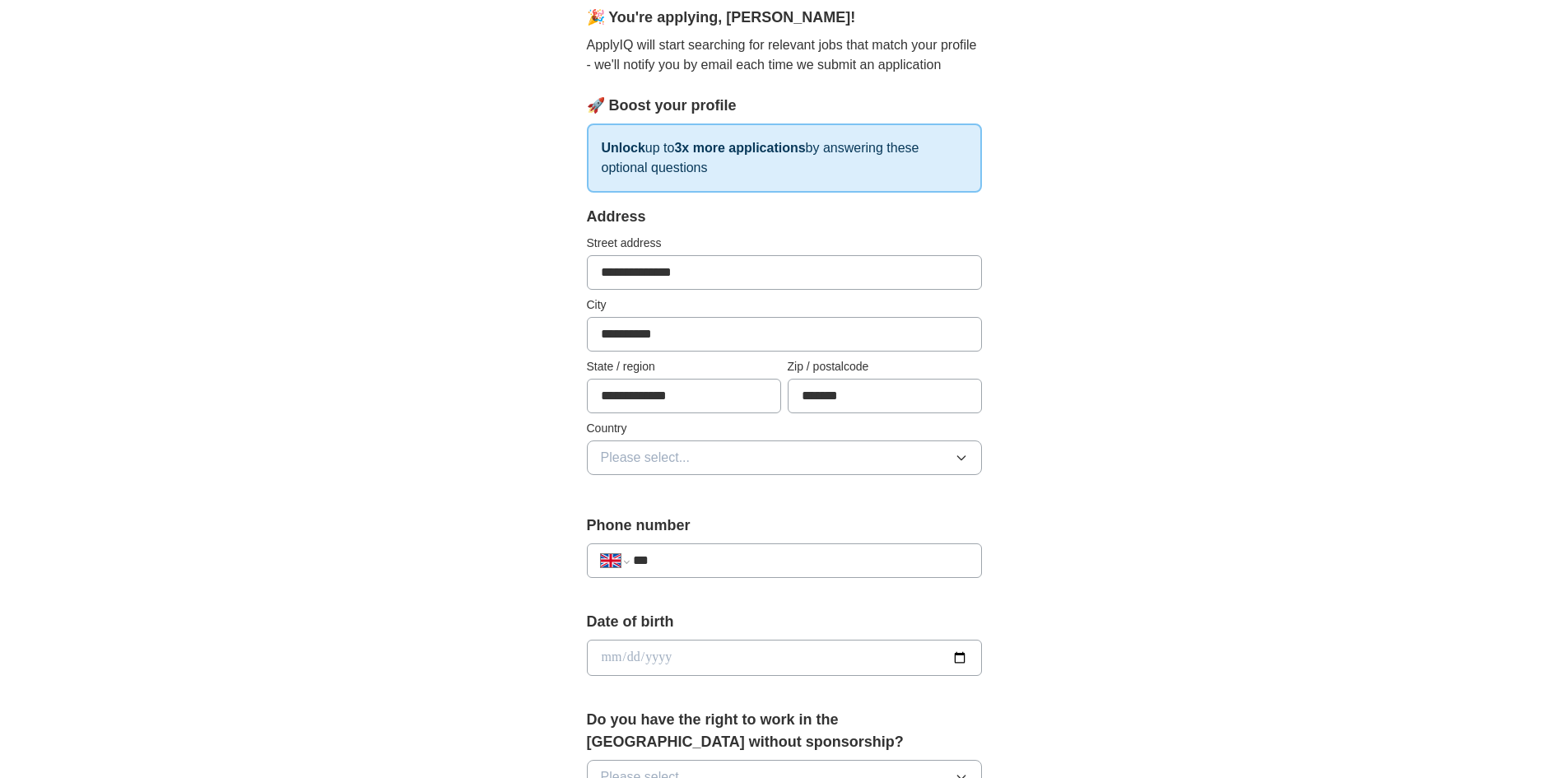
scroll to position [247, 0]
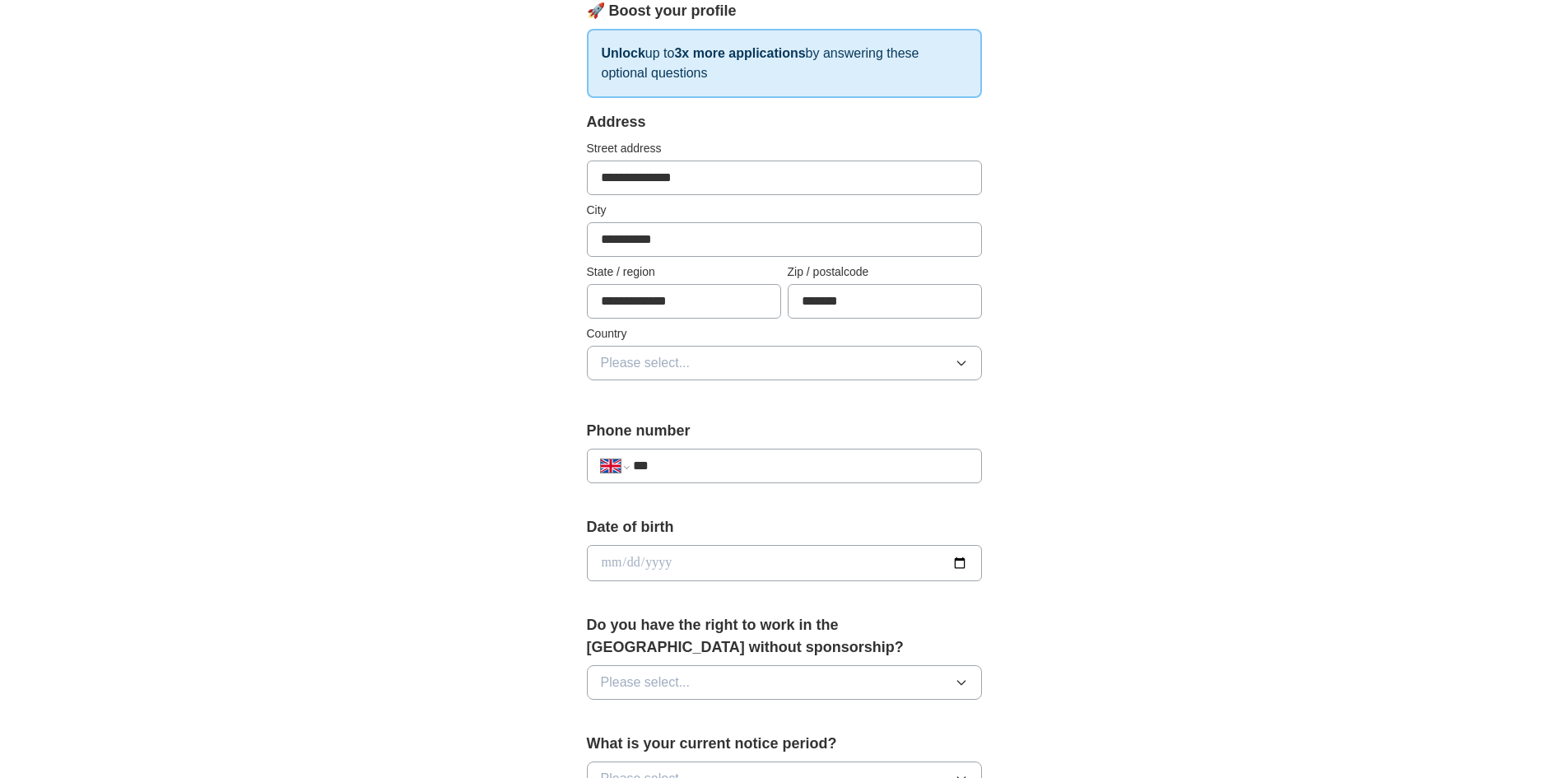
click at [694, 363] on button "Please select..." at bounding box center [785, 363] width 395 height 34
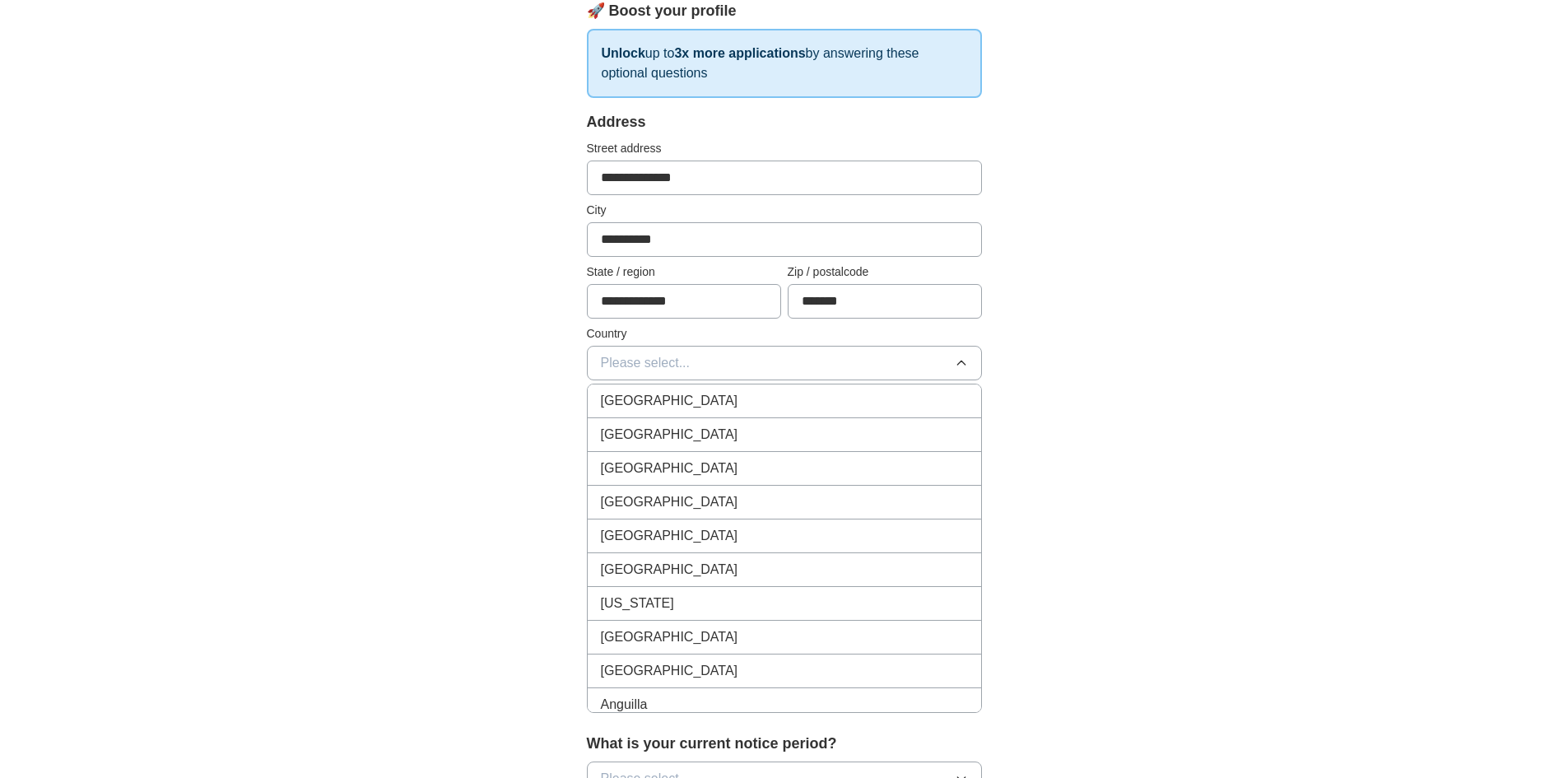
click at [678, 399] on span "[GEOGRAPHIC_DATA]" at bounding box center [669, 400] width 138 height 19
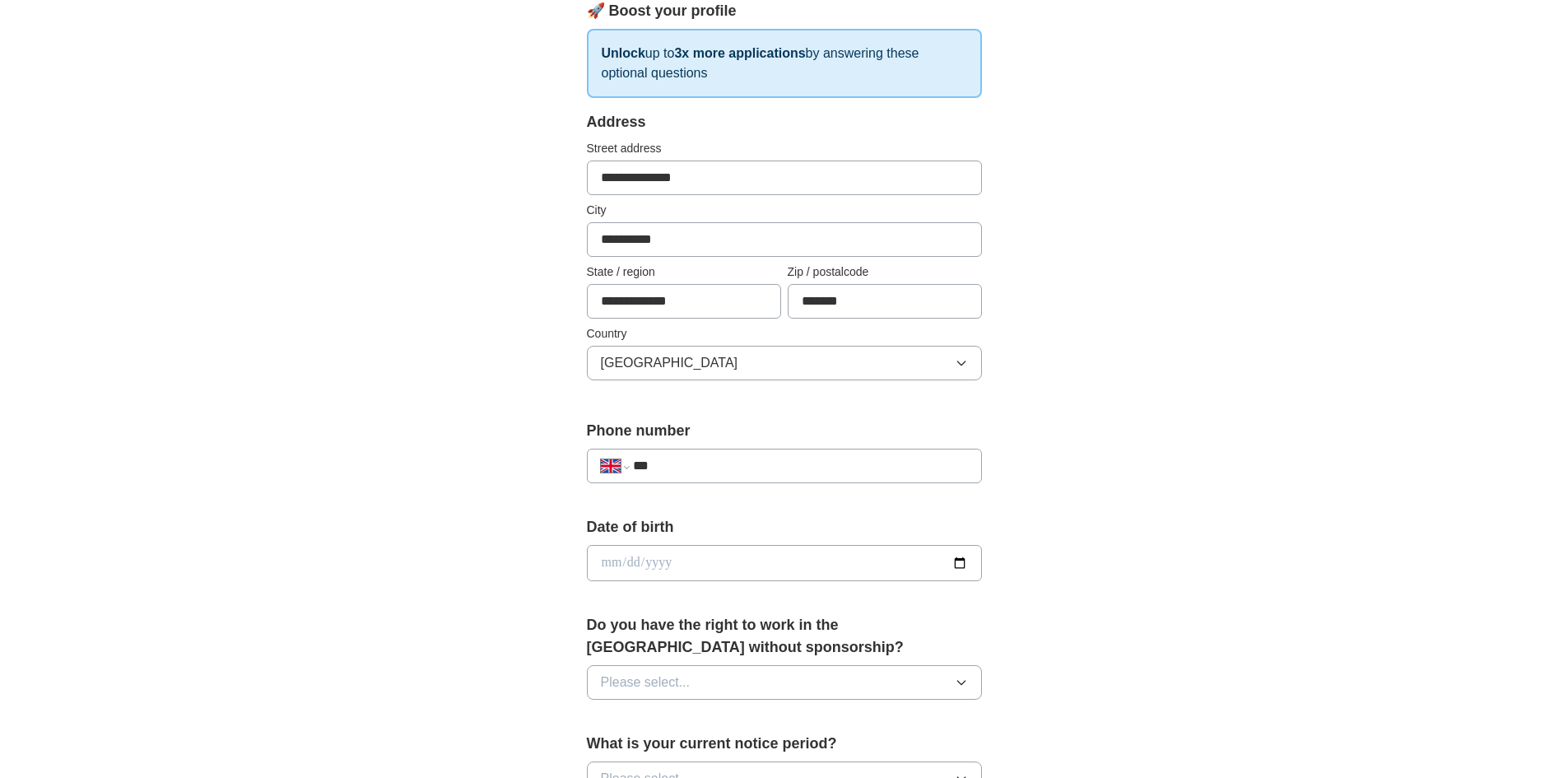
click at [705, 469] on input "***" at bounding box center [800, 466] width 334 height 19
type input "**********"
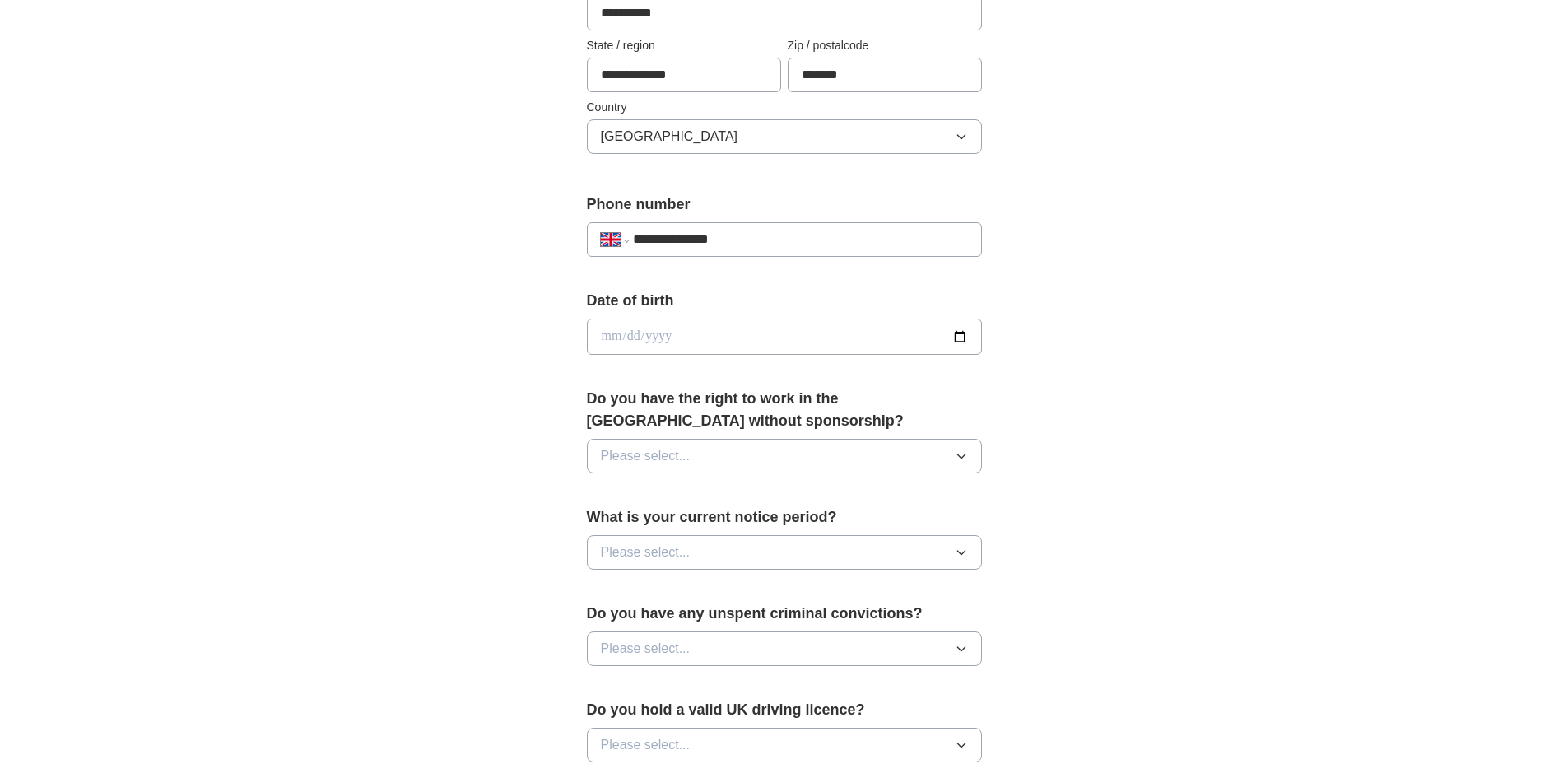
scroll to position [494, 0]
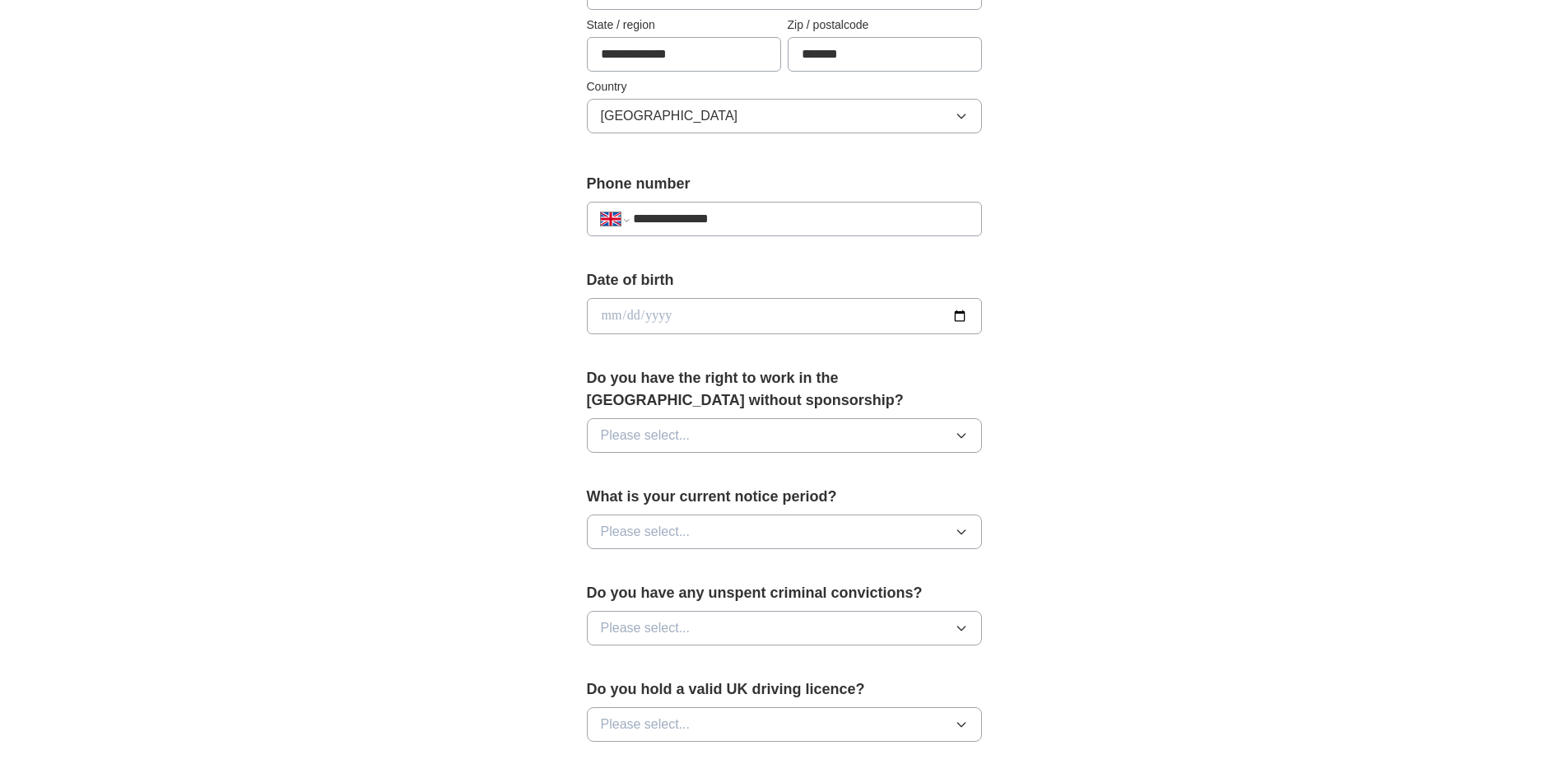
click at [809, 309] on input "date" at bounding box center [785, 316] width 395 height 36
type input "**********"
click at [724, 430] on button "Please select..." at bounding box center [785, 435] width 395 height 34
click at [677, 473] on div "Yes" at bounding box center [784, 474] width 367 height 19
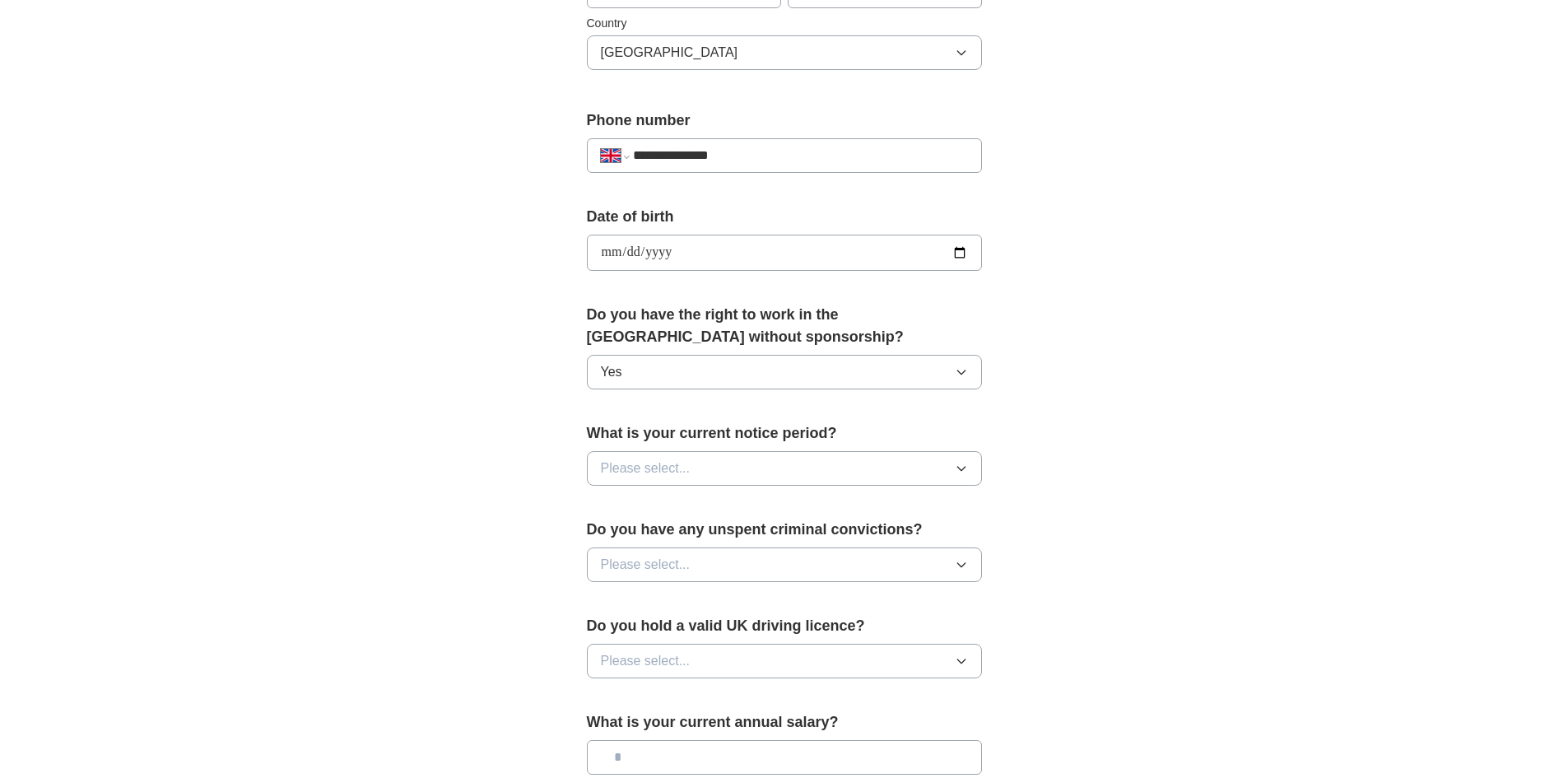
scroll to position [659, 0]
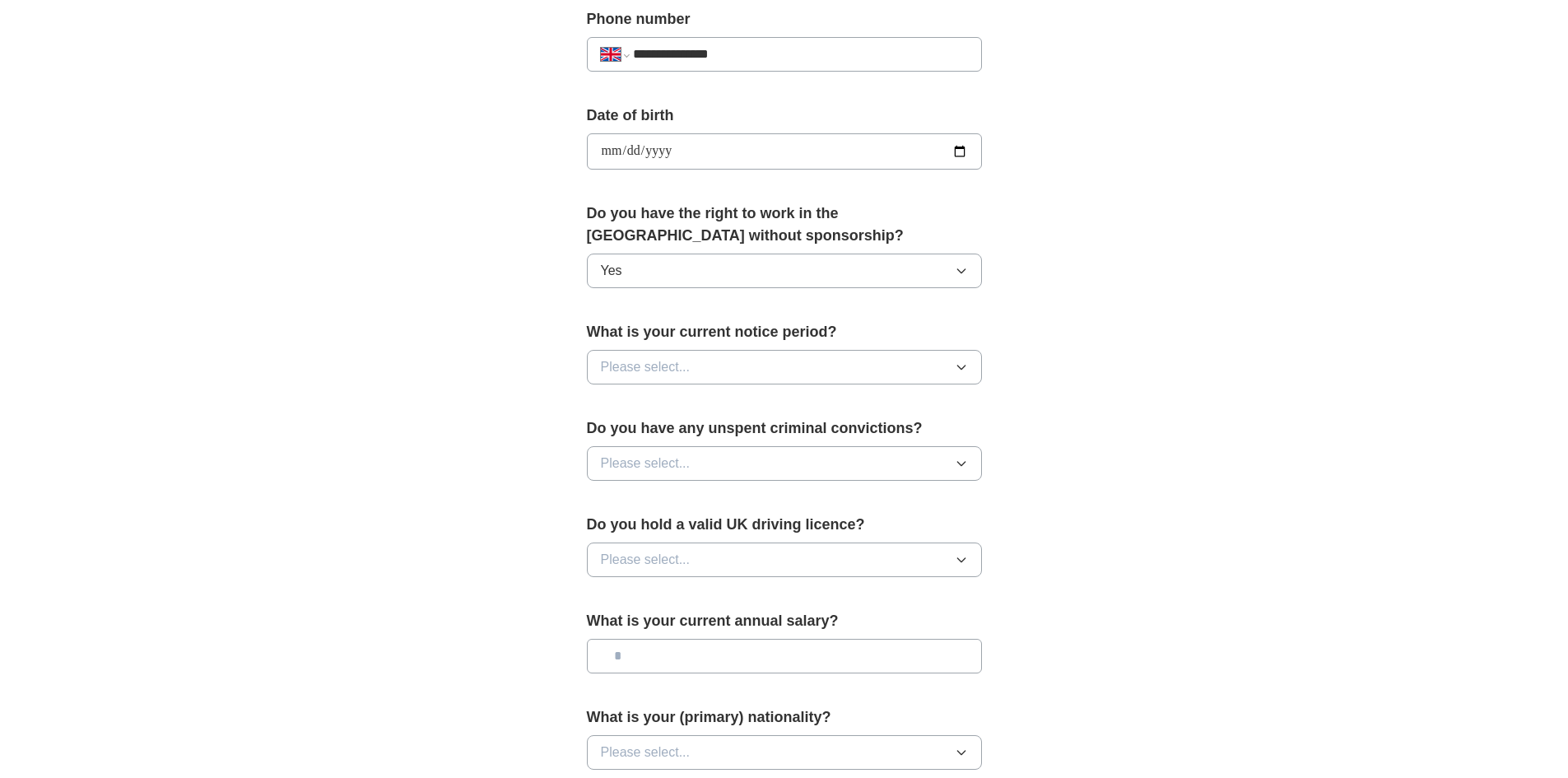
click at [717, 370] on button "Please select..." at bounding box center [785, 367] width 395 height 34
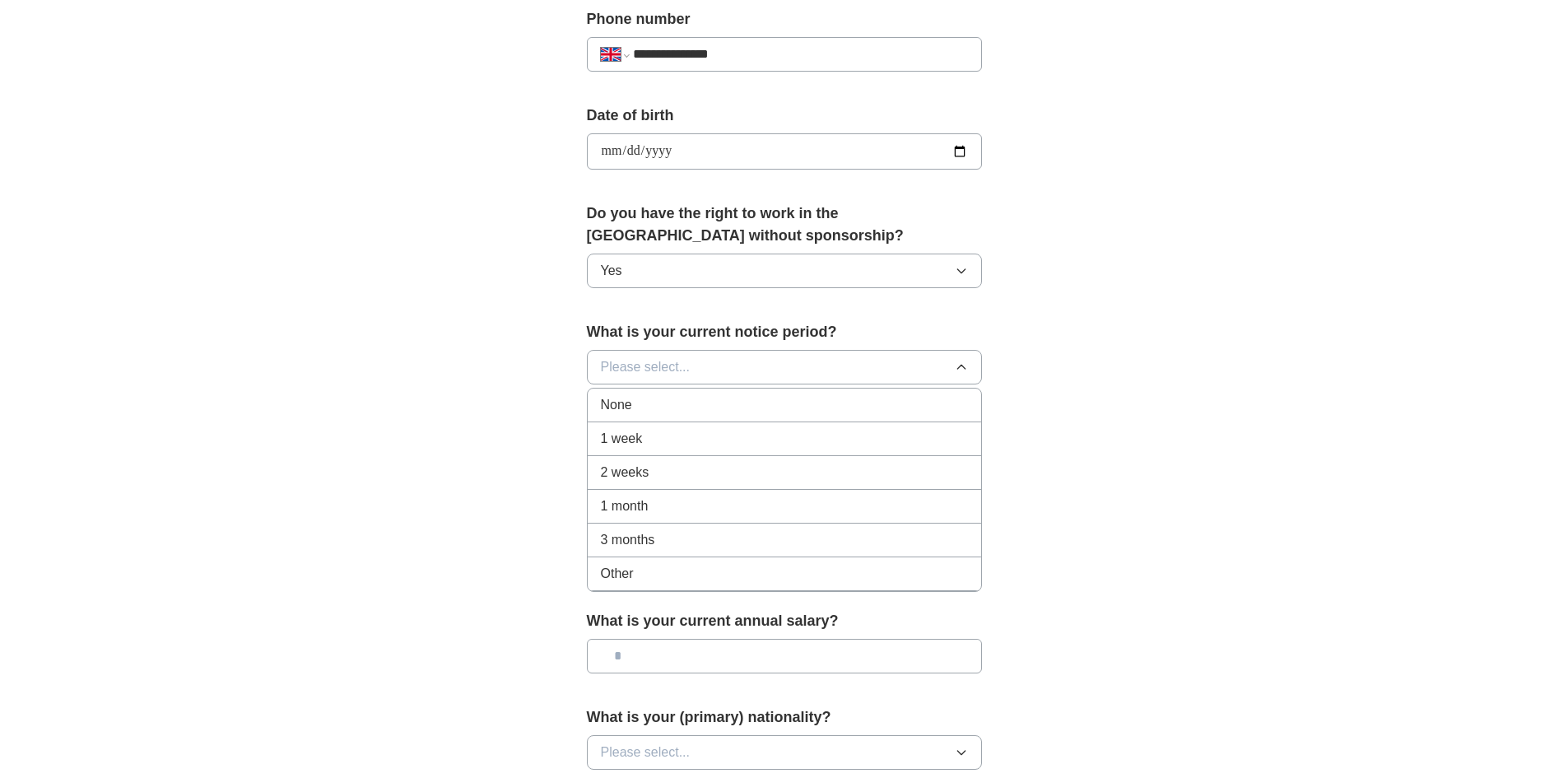
click at [622, 429] on span "1 week" at bounding box center [622, 438] width 42 height 19
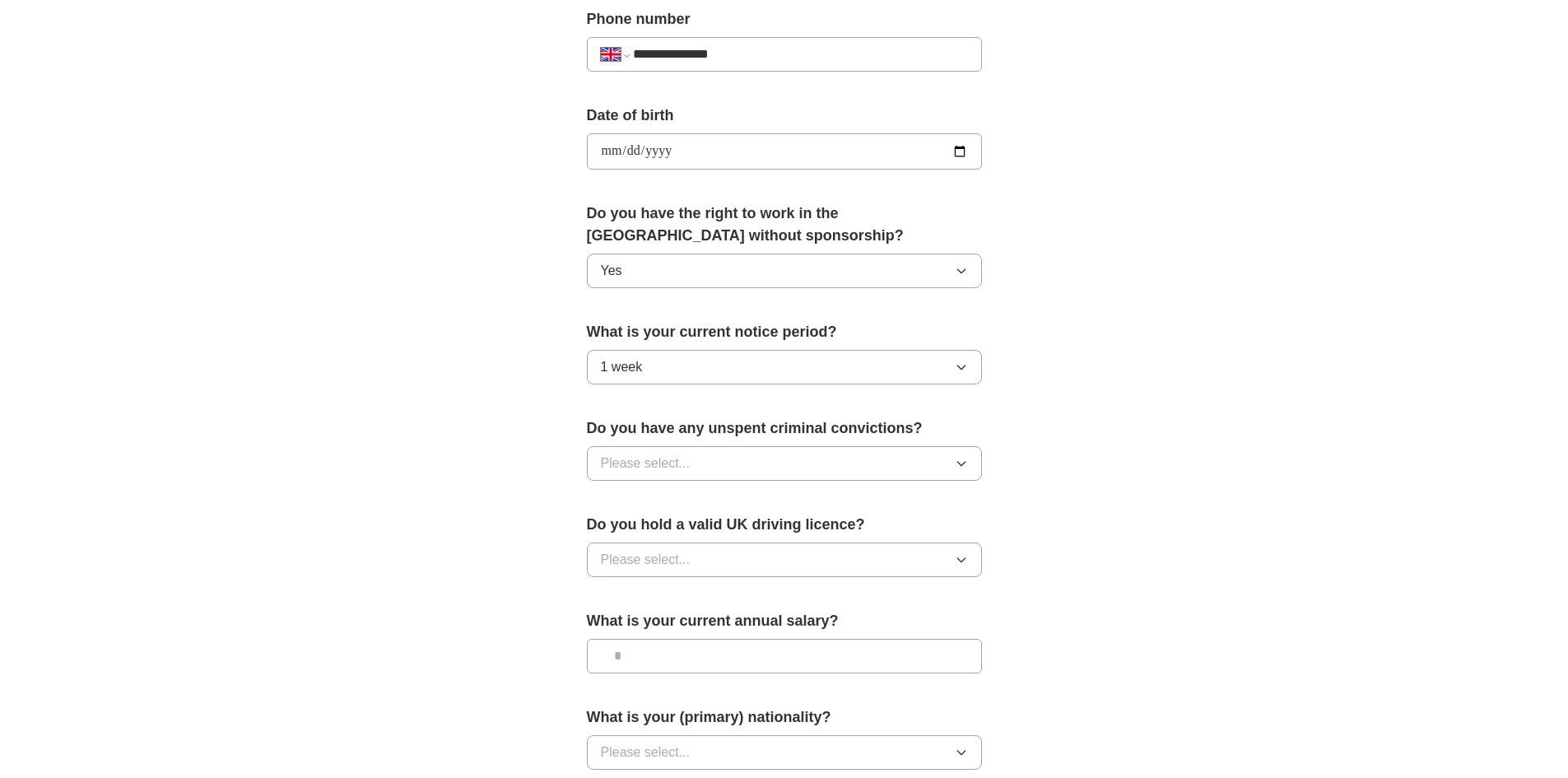
click at [711, 459] on button "Please select..." at bounding box center [785, 463] width 395 height 34
click at [638, 538] on div "No" at bounding box center [784, 535] width 367 height 19
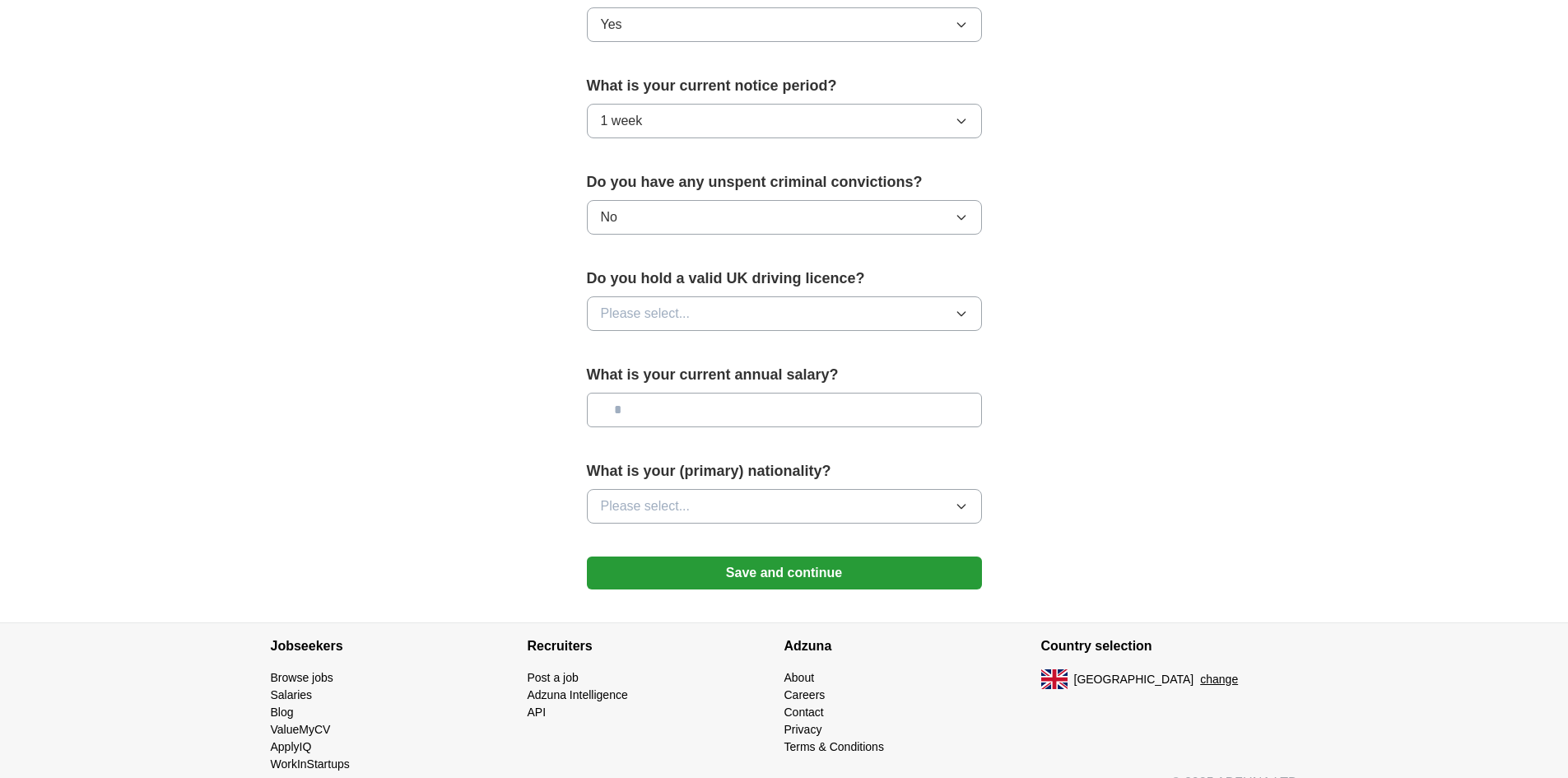
scroll to position [906, 0]
click at [719, 308] on button "Please select..." at bounding box center [785, 312] width 395 height 34
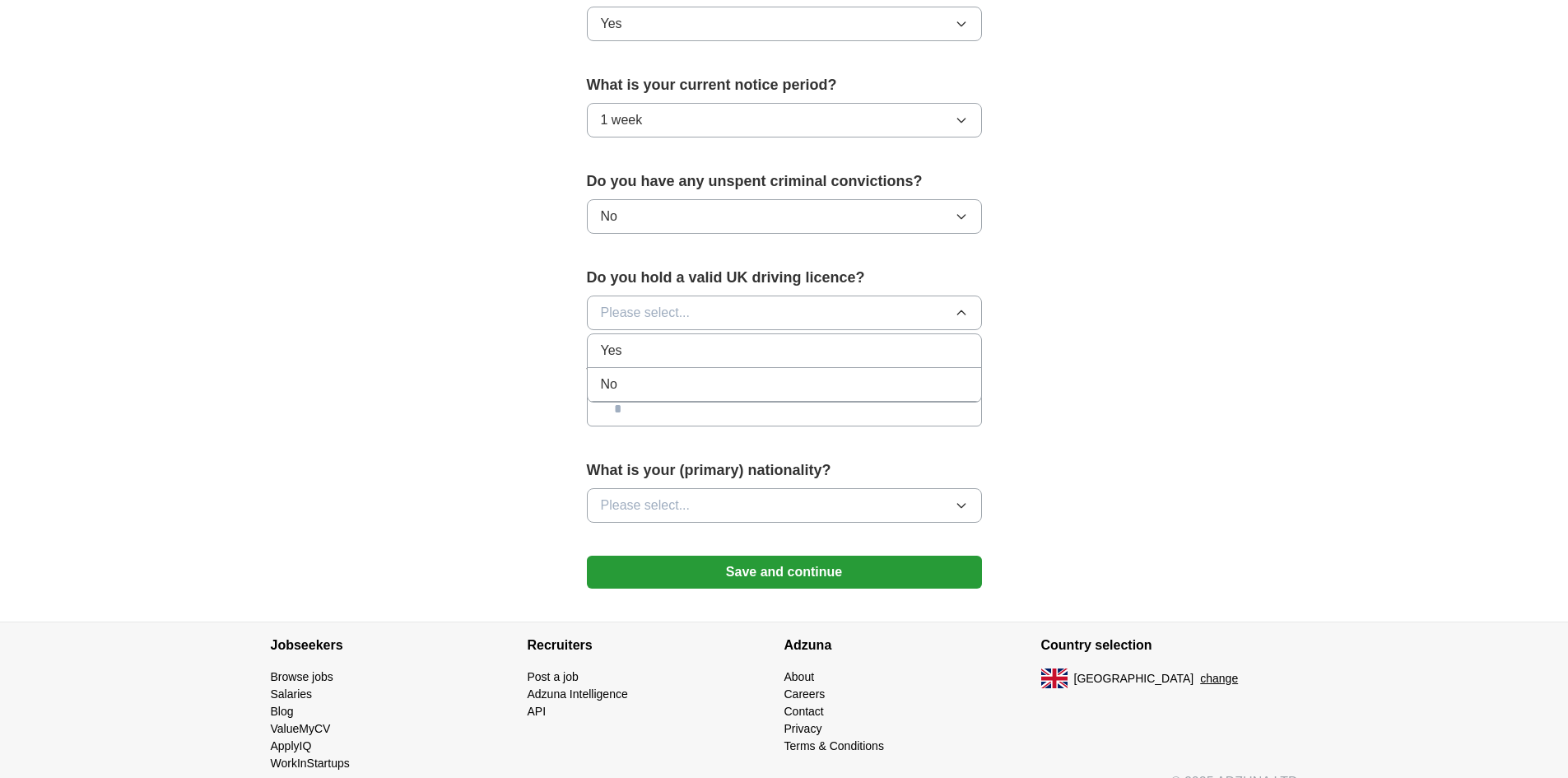
click at [662, 362] on li "Yes" at bounding box center [785, 351] width 393 height 34
click at [699, 412] on input "text" at bounding box center [785, 408] width 395 height 34
type input "*******"
click at [669, 493] on button "Please select..." at bounding box center [785, 505] width 395 height 34
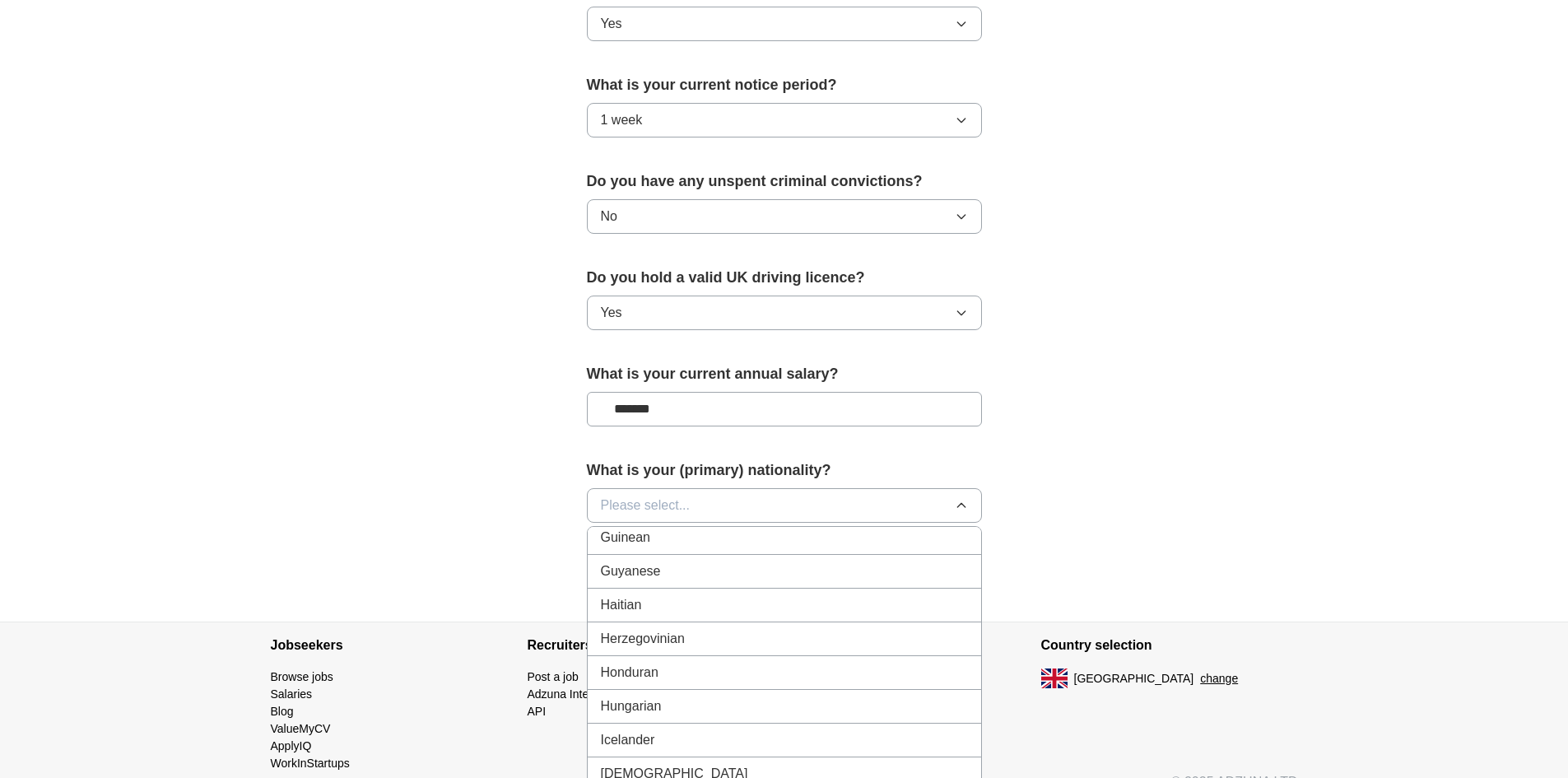
scroll to position [2553, 0]
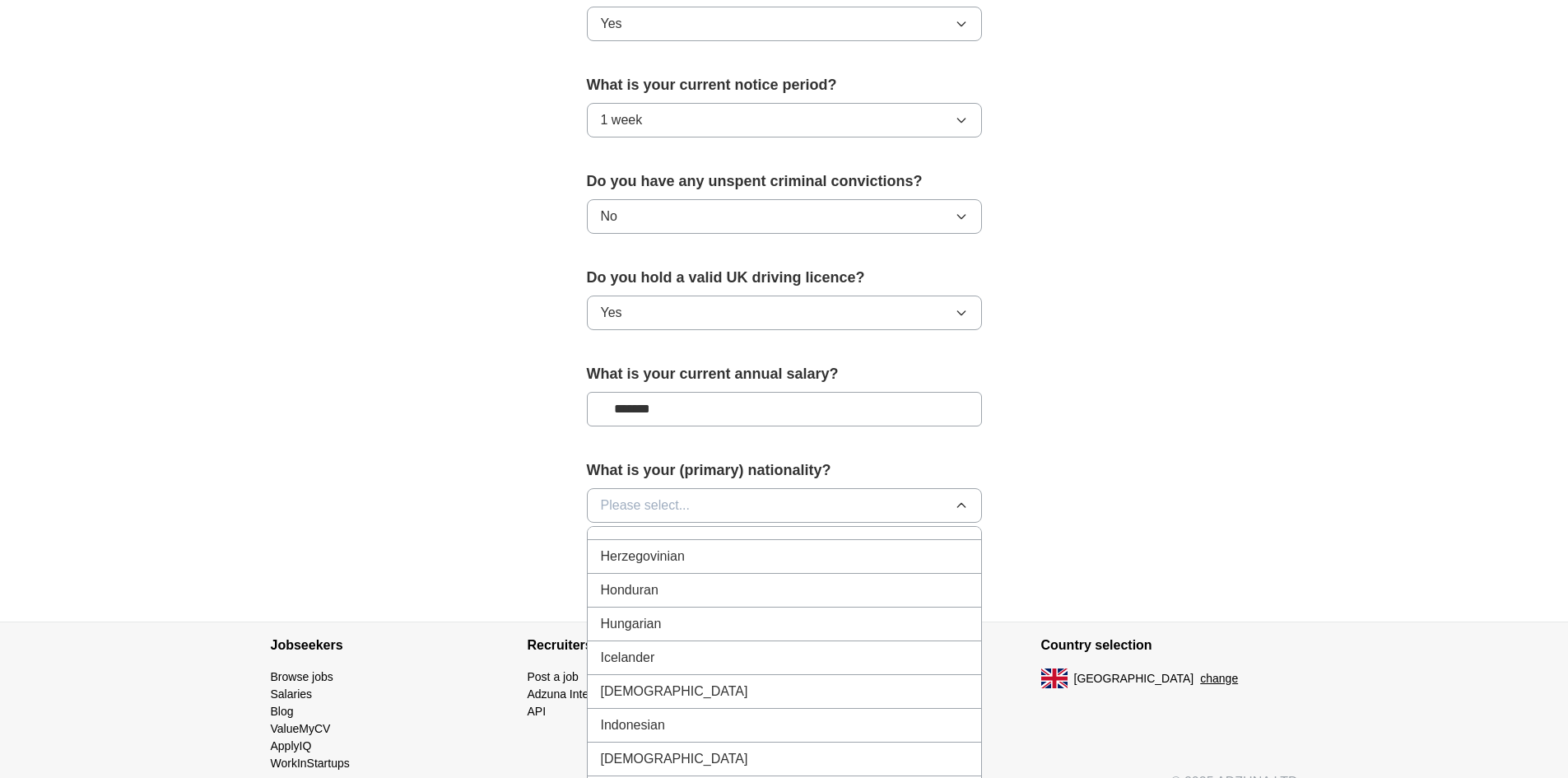
click at [626, 683] on span "[DEMOGRAPHIC_DATA]" at bounding box center [674, 692] width 147 height 19
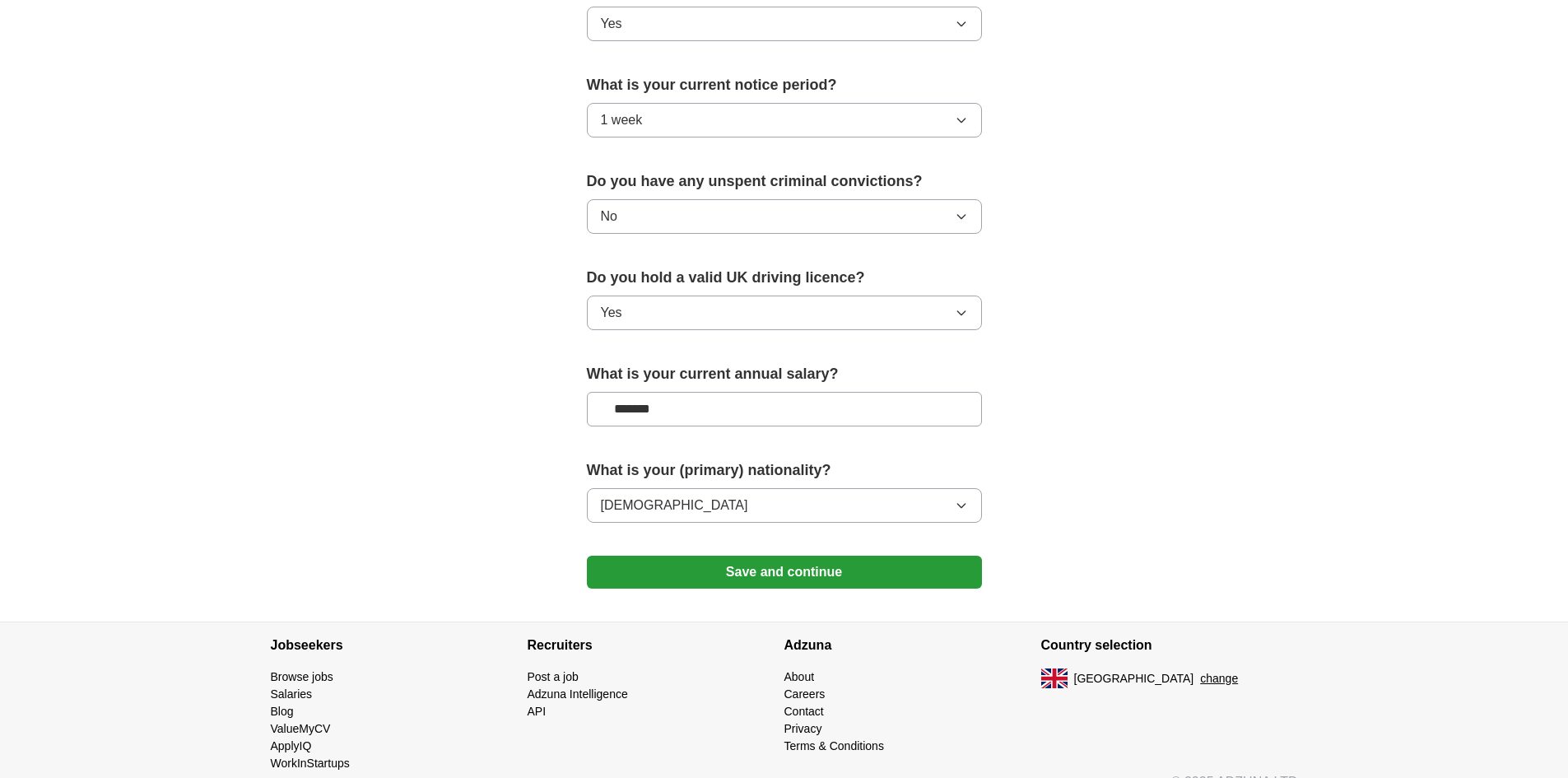
click at [733, 572] on button "Save and continue" at bounding box center [785, 572] width 395 height 33
